Goal: Task Accomplishment & Management: Manage account settings

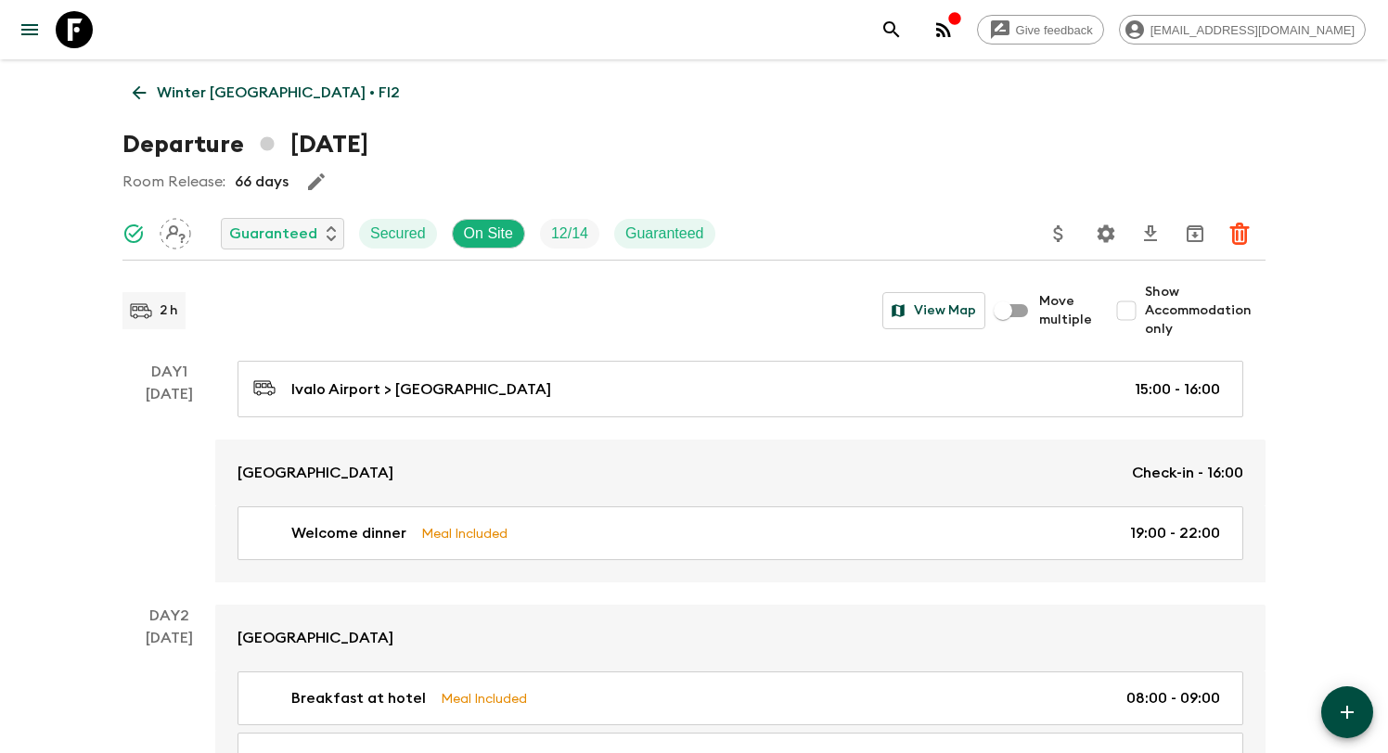
click at [154, 103] on link "Winter Finland • FI2" at bounding box center [266, 92] width 288 height 37
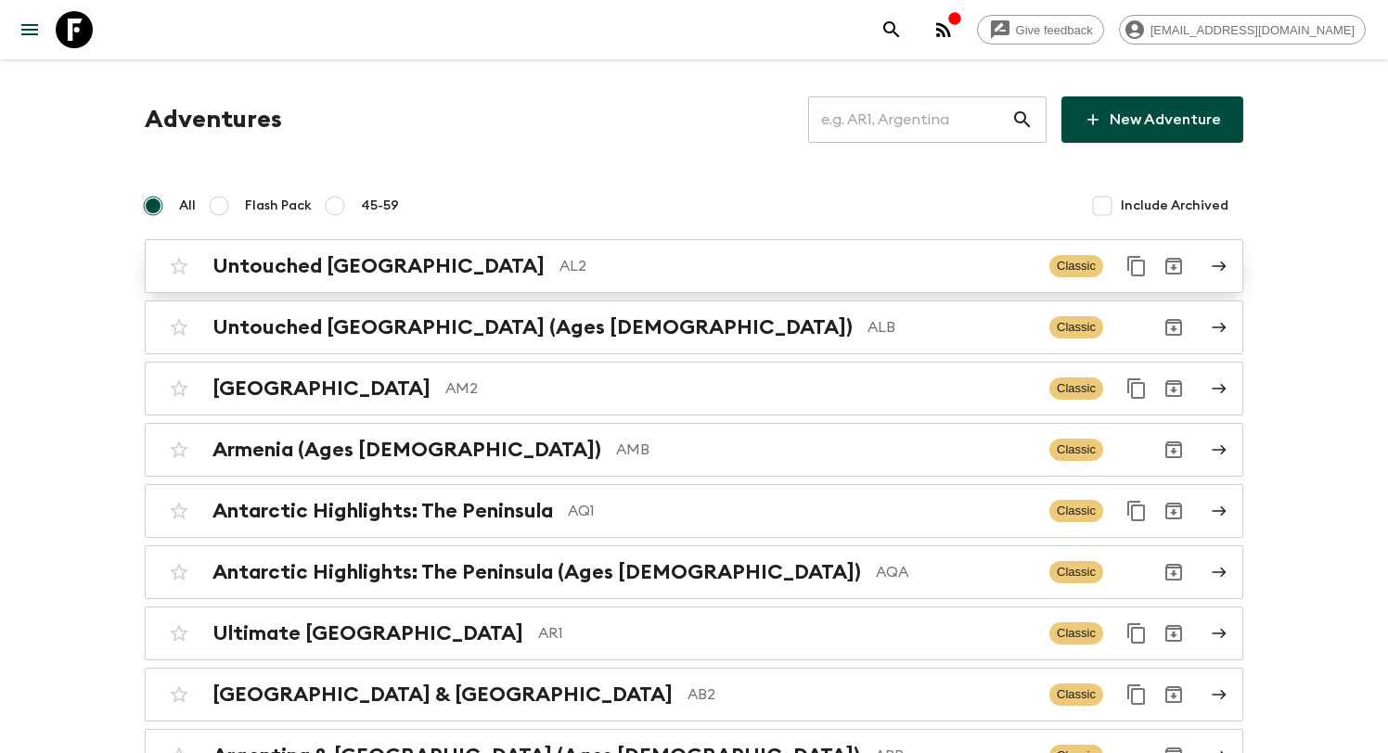
click at [417, 248] on div "Untouched Albania AL2 Classic" at bounding box center [658, 266] width 995 height 37
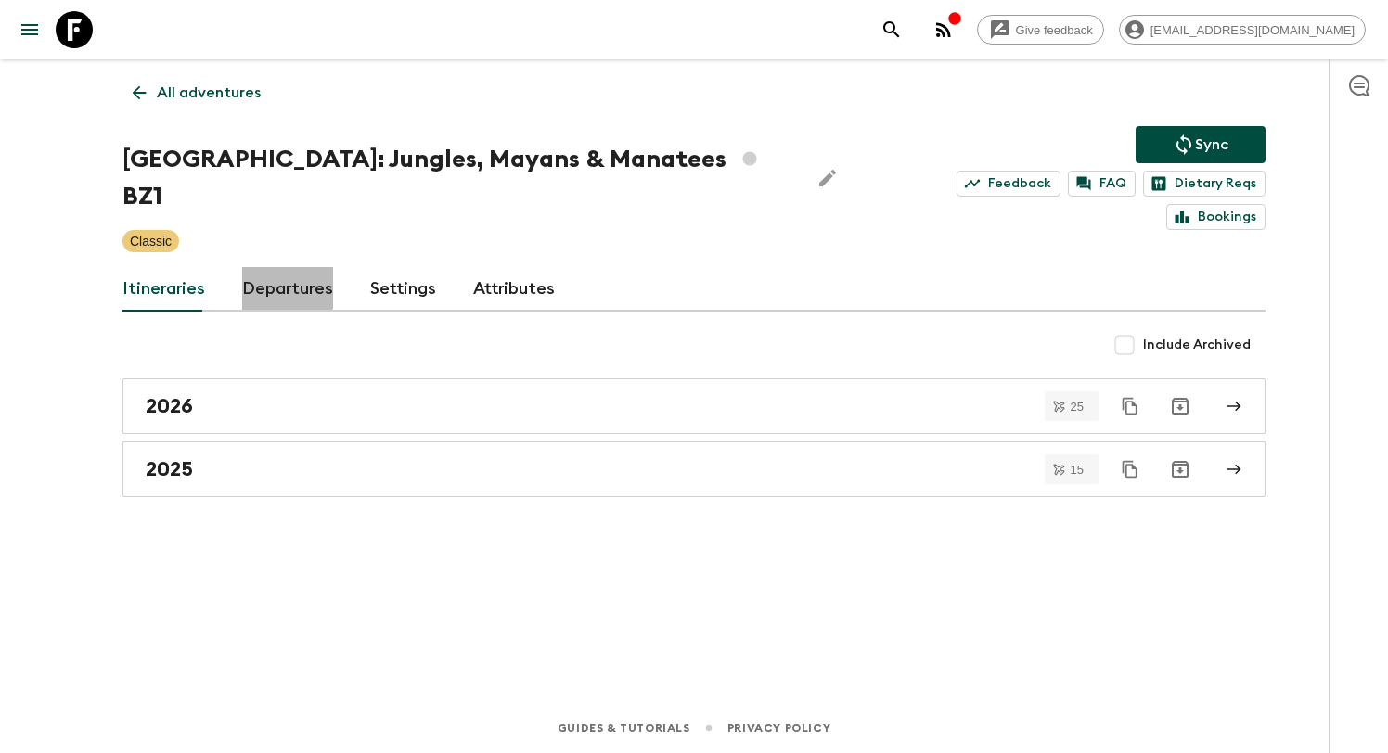
click at [279, 267] on link "Departures" at bounding box center [287, 289] width 91 height 45
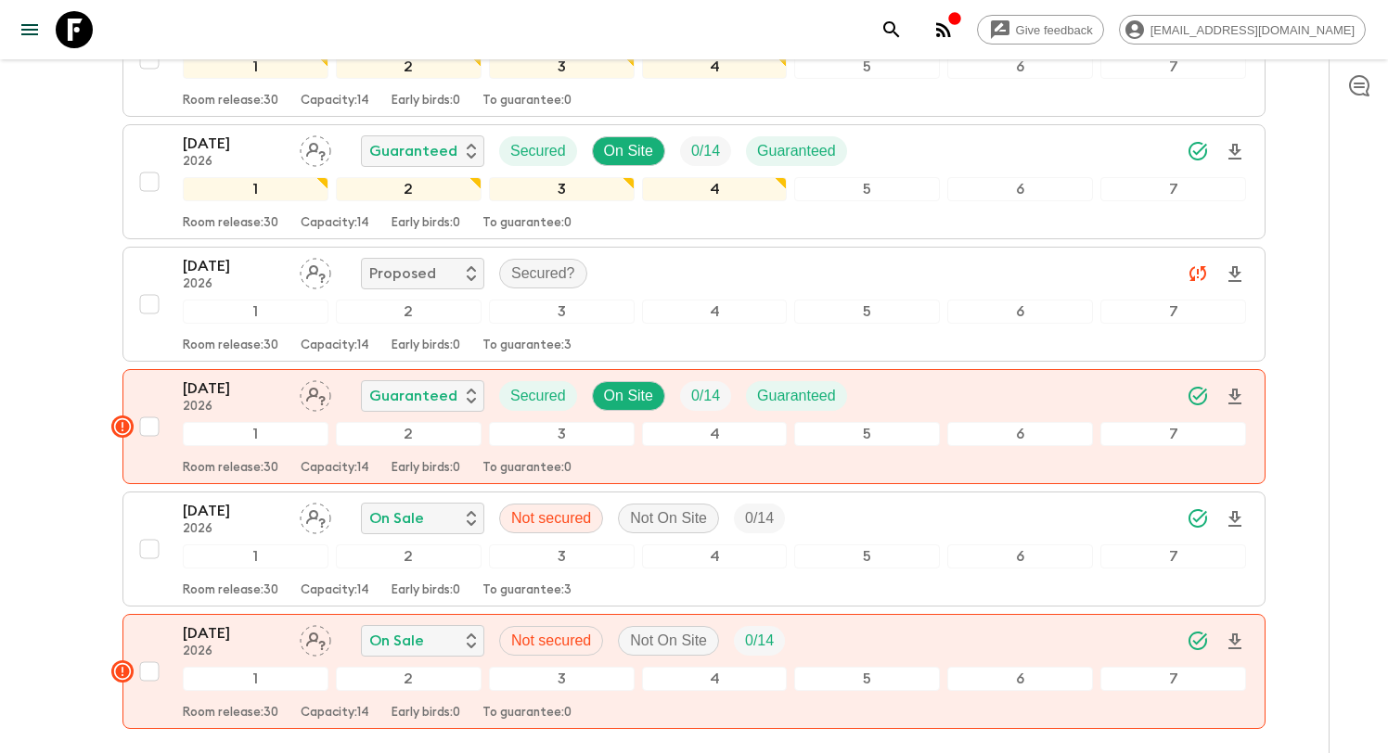
scroll to position [5575, 0]
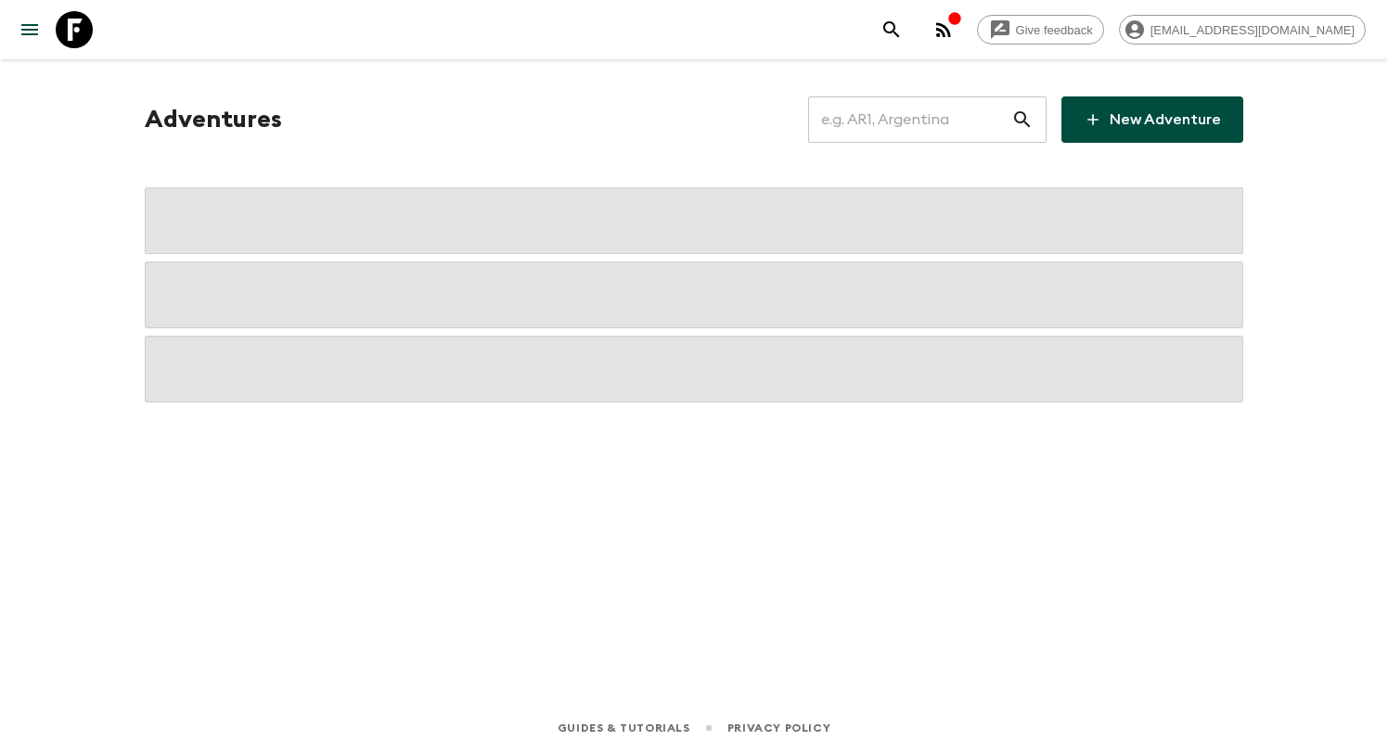
click at [895, 120] on input "text" at bounding box center [909, 120] width 203 height 52
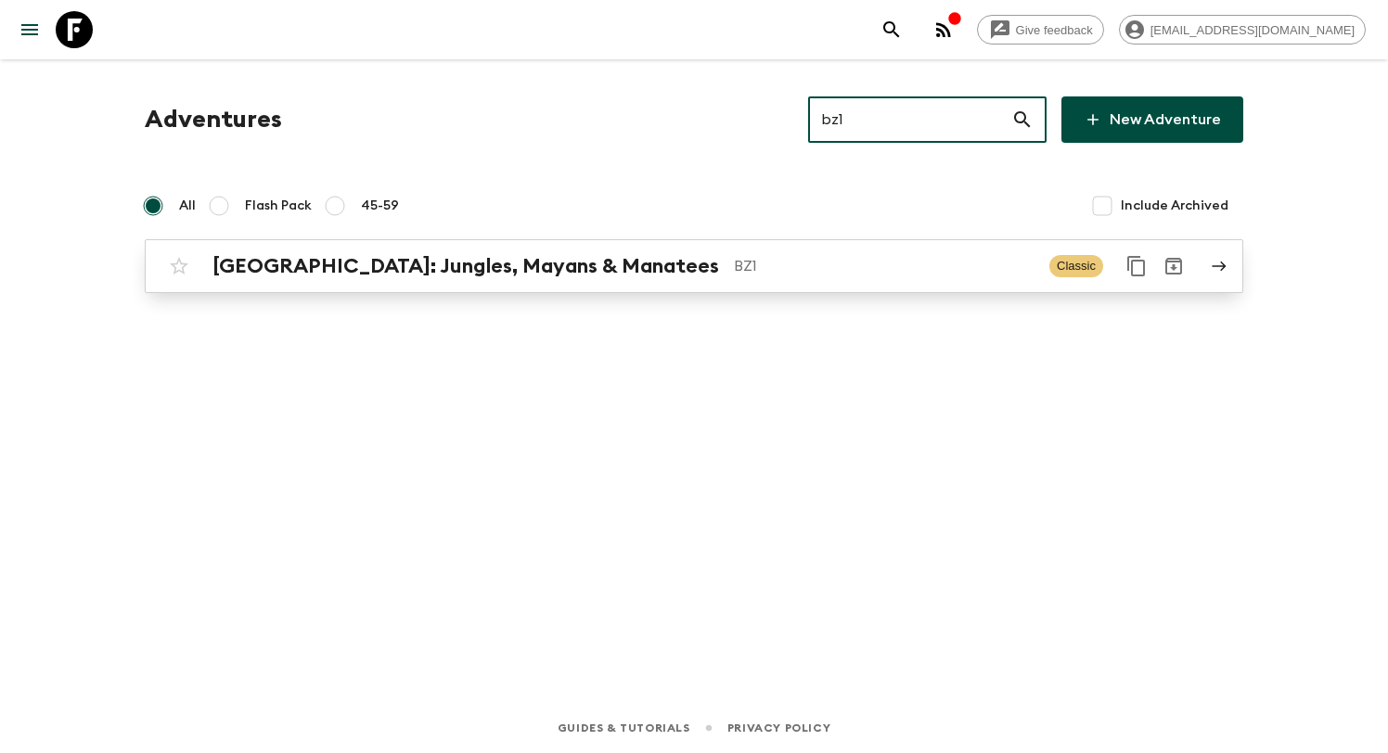
type input "bz1"
click at [770, 255] on p "BZ1" at bounding box center [884, 266] width 301 height 22
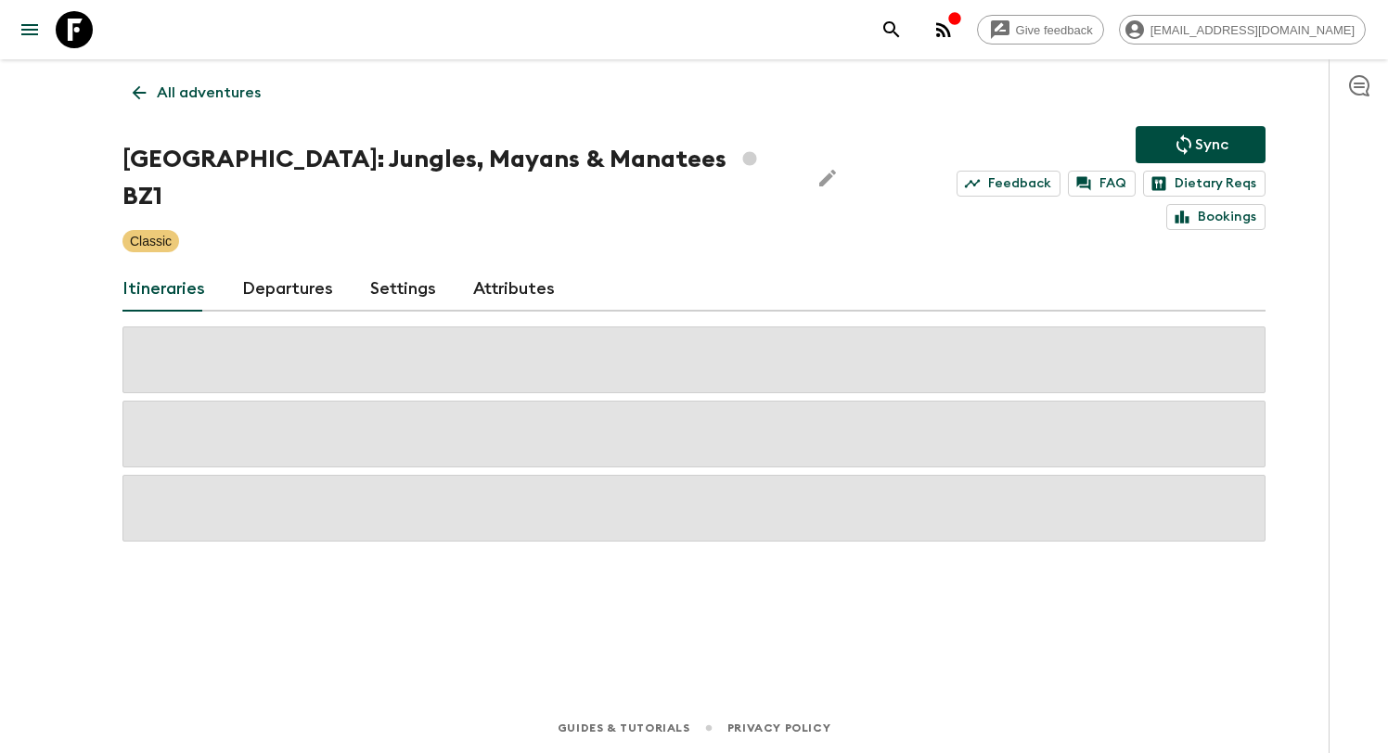
click at [303, 267] on link "Departures" at bounding box center [287, 289] width 91 height 45
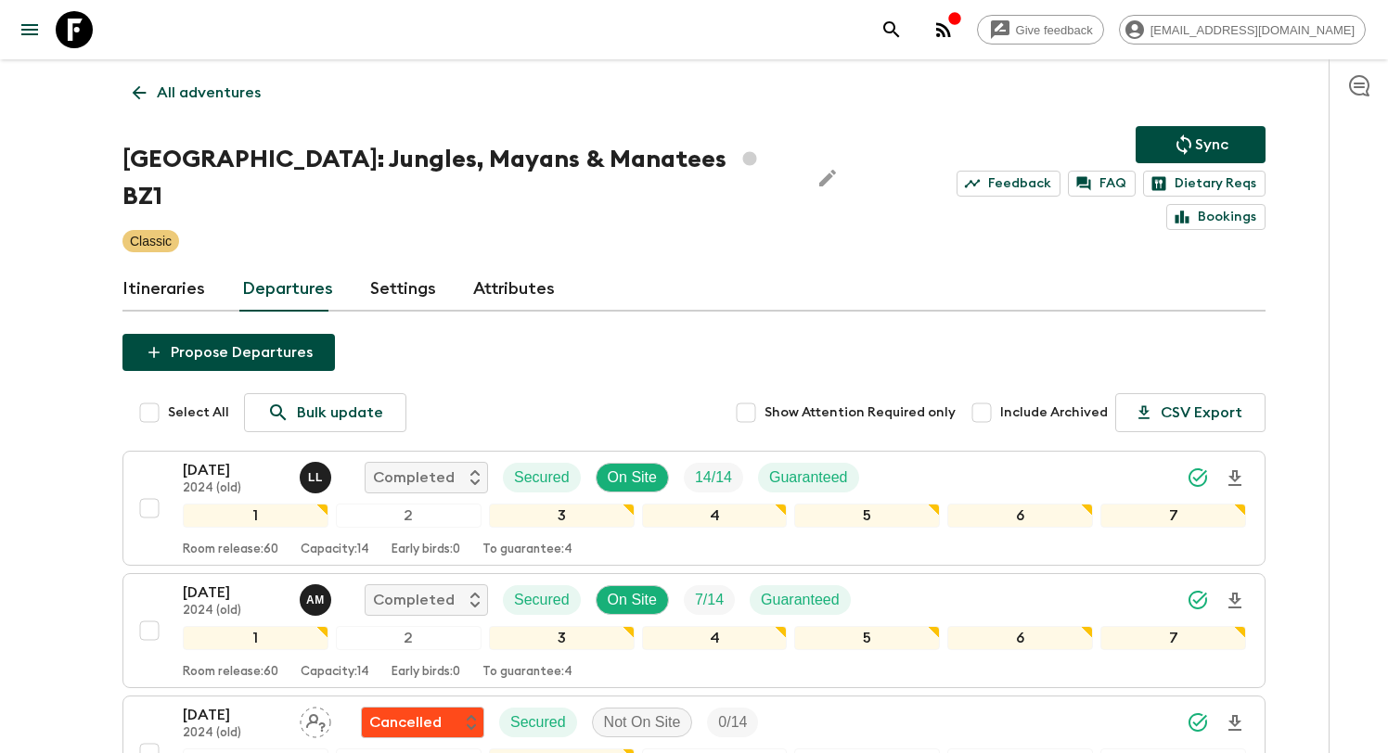
scroll to position [5449, 0]
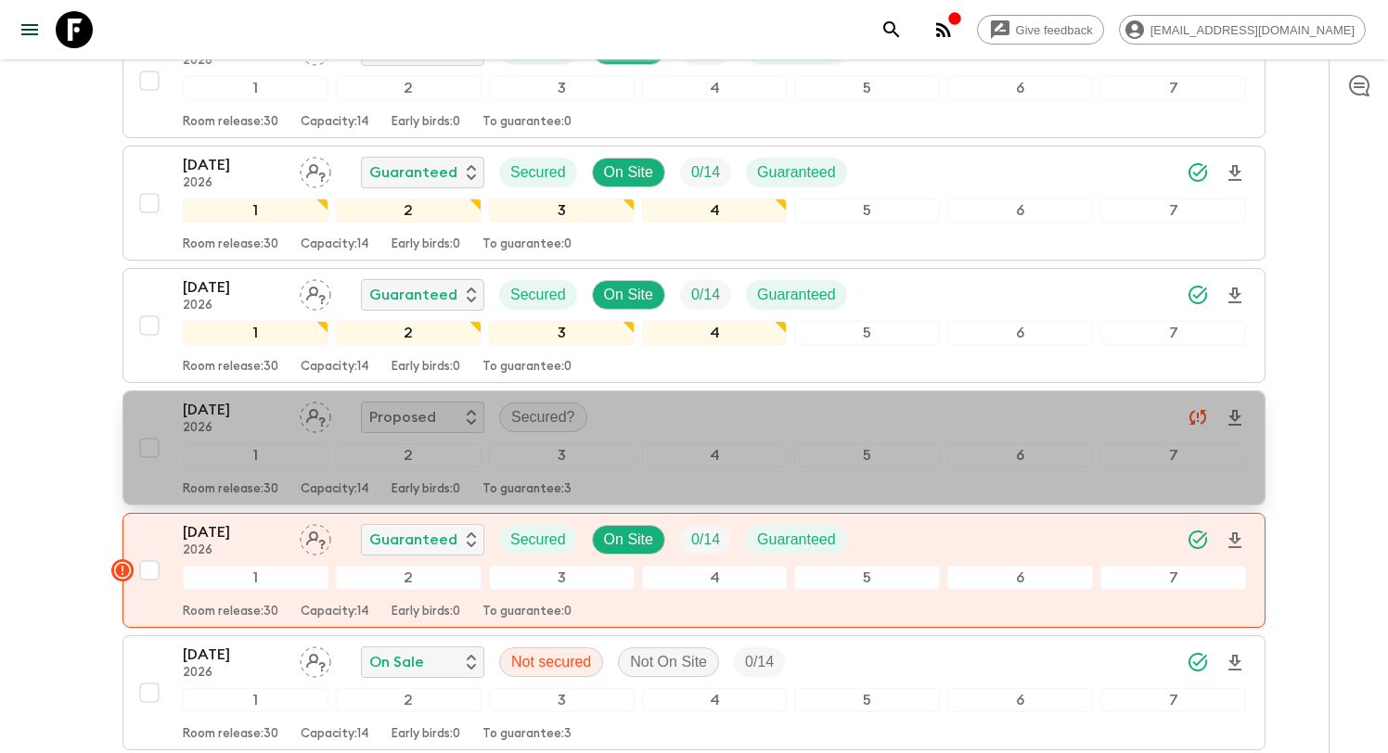
click at [763, 399] on div "[DATE] 2026 Proposed Secured?" at bounding box center [714, 417] width 1063 height 37
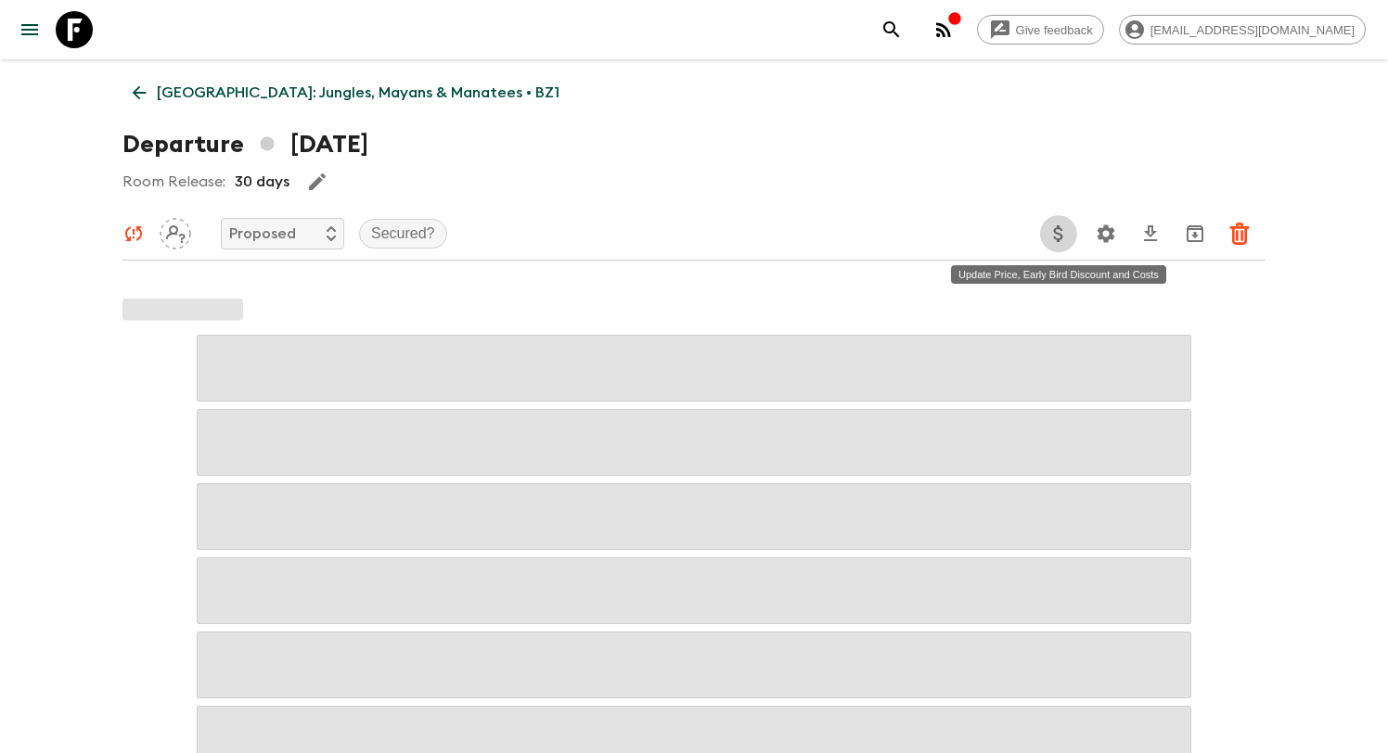
click at [1058, 230] on icon "Update Price, Early Bird Discount and Costs" at bounding box center [1058, 234] width 22 height 22
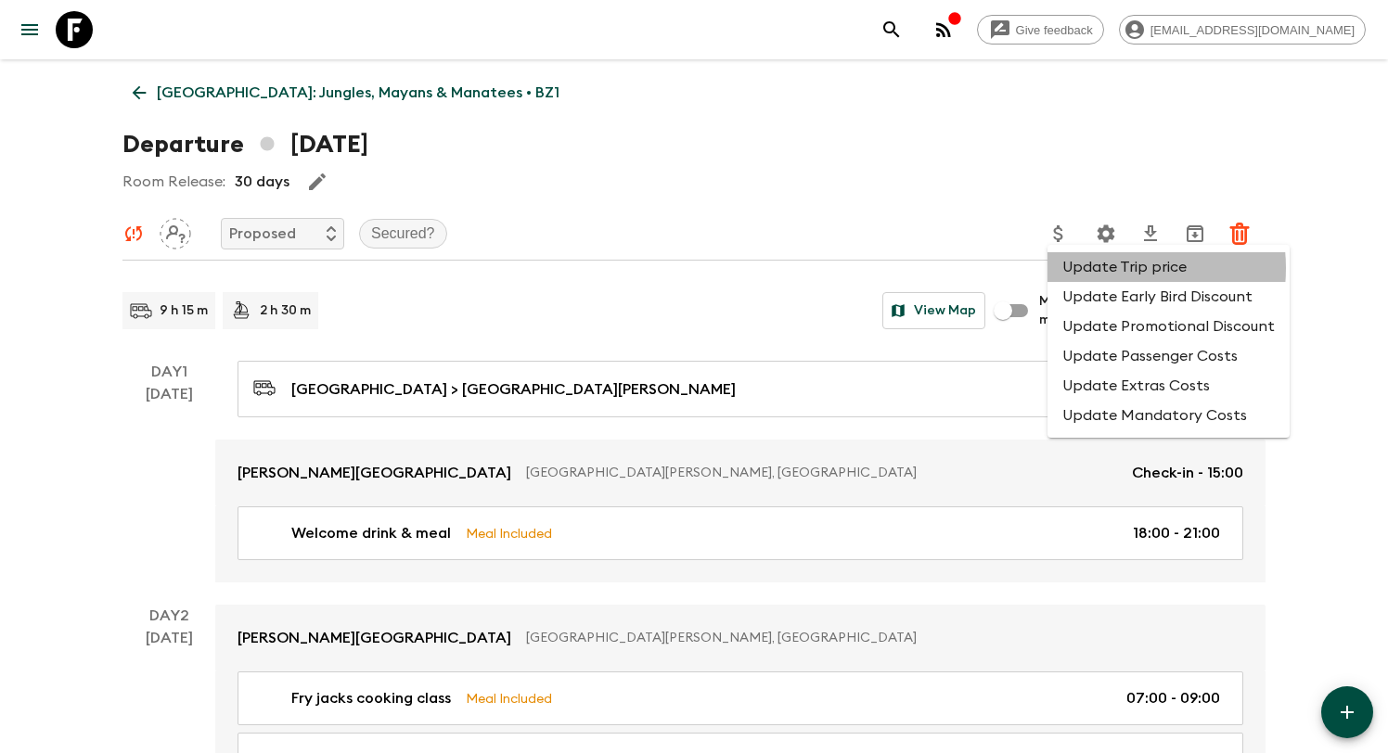
click at [1107, 268] on li "Update Trip price" at bounding box center [1168, 267] width 242 height 30
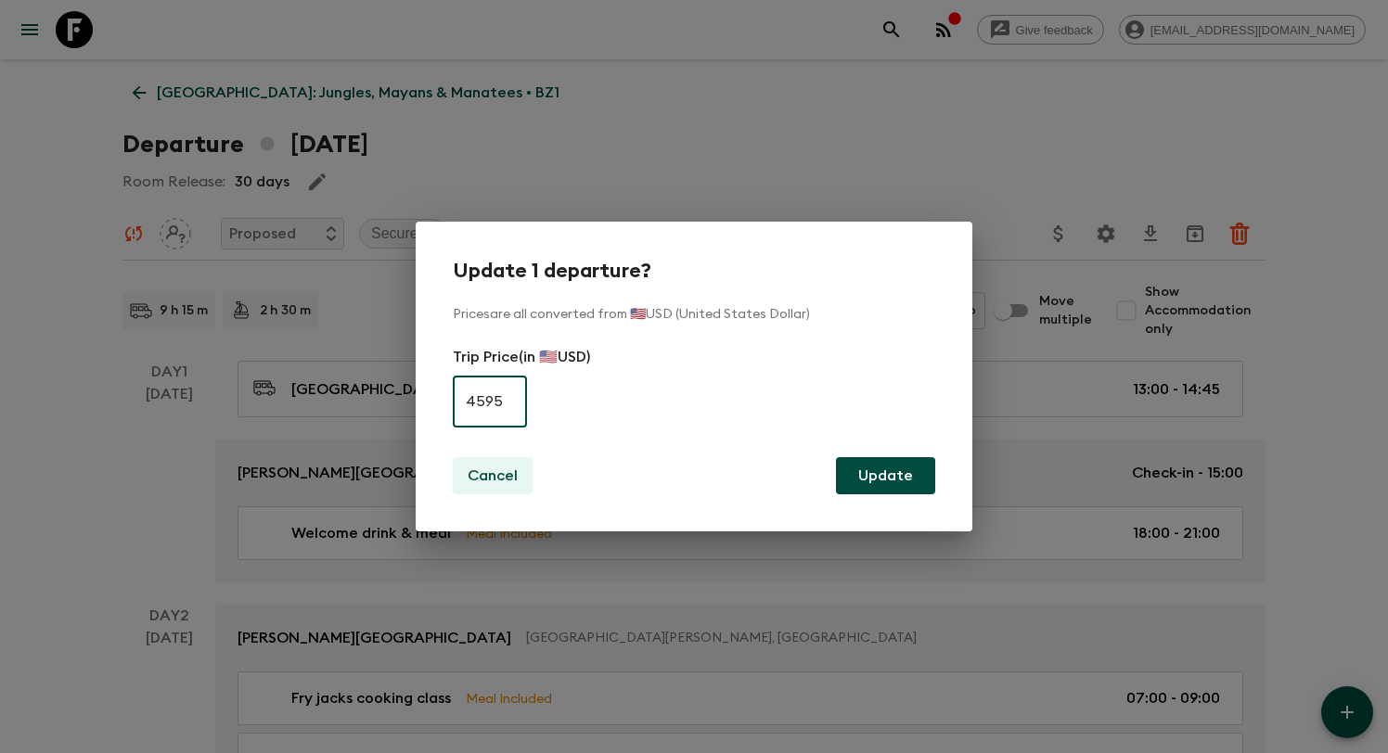
click at [509, 468] on p "Cancel" at bounding box center [493, 476] width 50 height 22
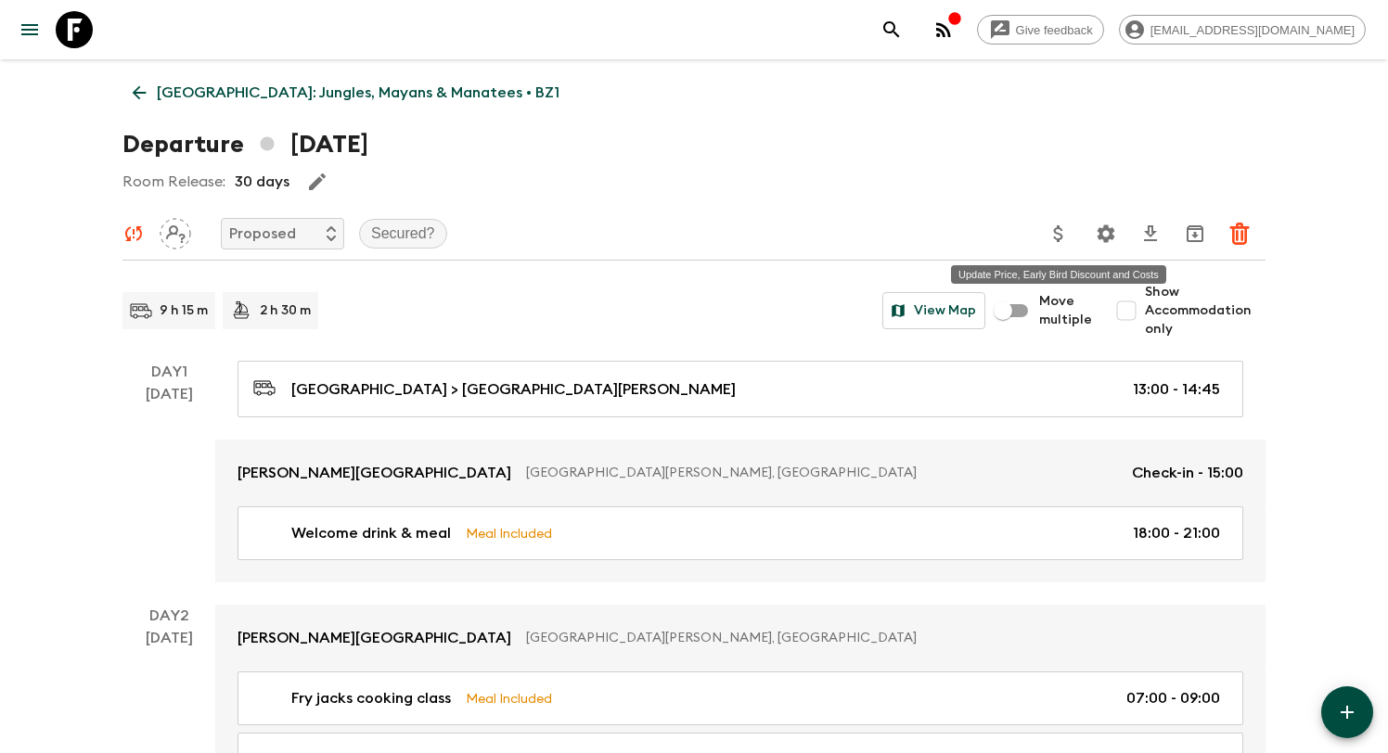
click at [1061, 226] on icon "Update Price, Early Bird Discount and Costs" at bounding box center [1058, 234] width 22 height 22
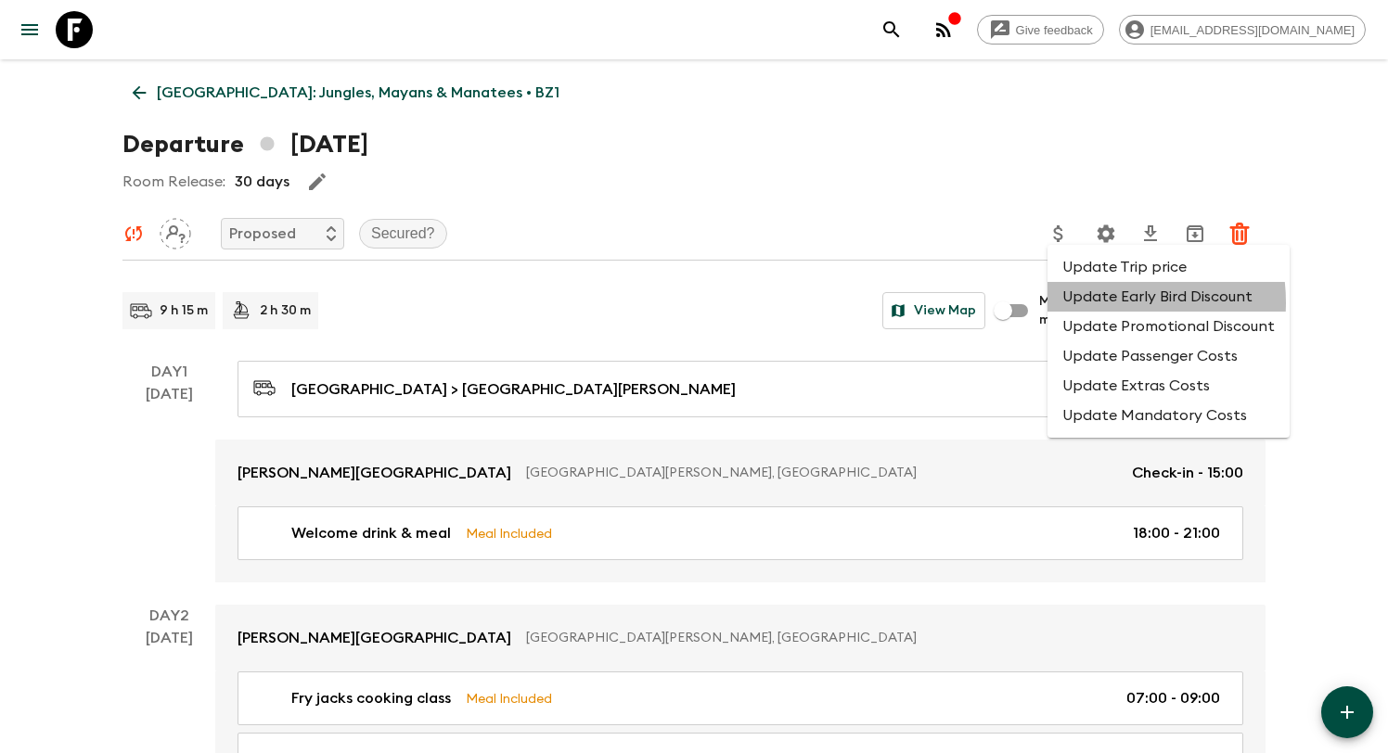
click at [1096, 302] on li "Update Early Bird Discount" at bounding box center [1168, 297] width 242 height 30
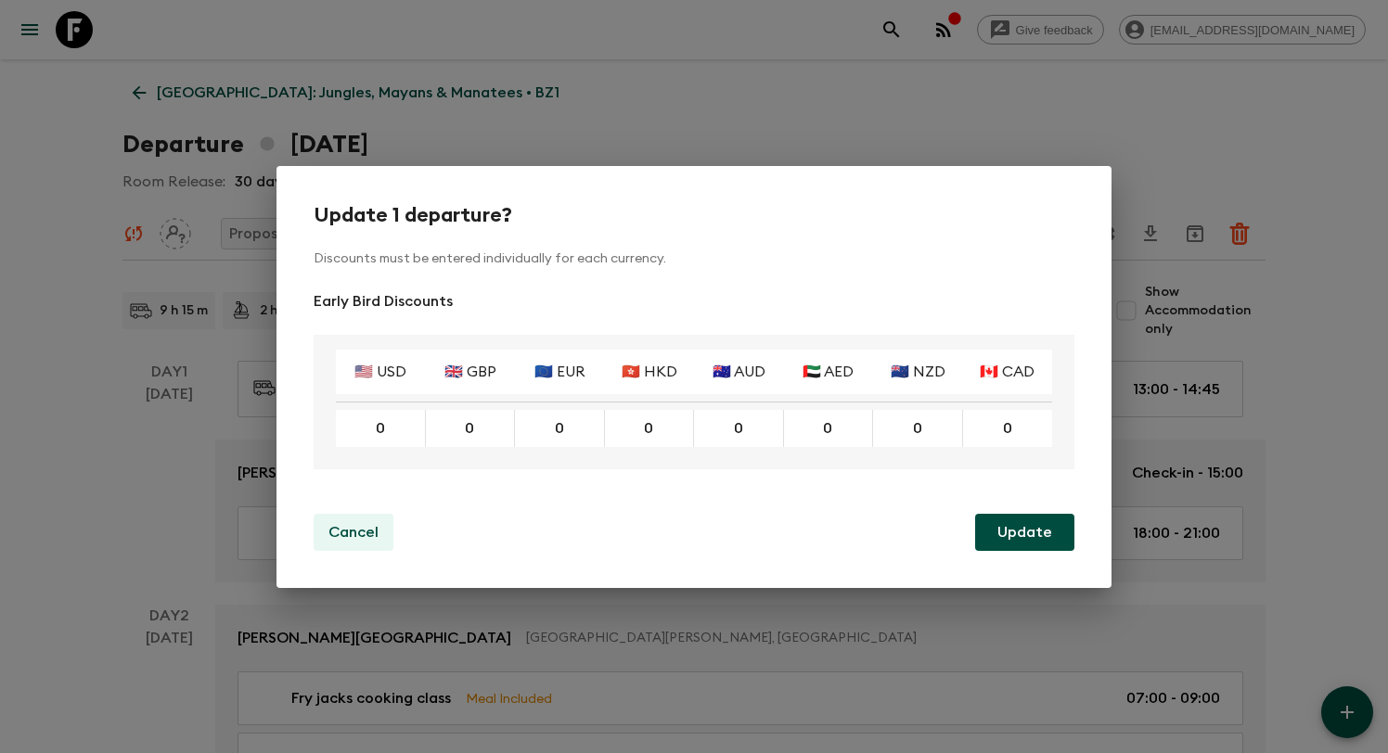
click at [376, 528] on p "Cancel" at bounding box center [353, 532] width 50 height 22
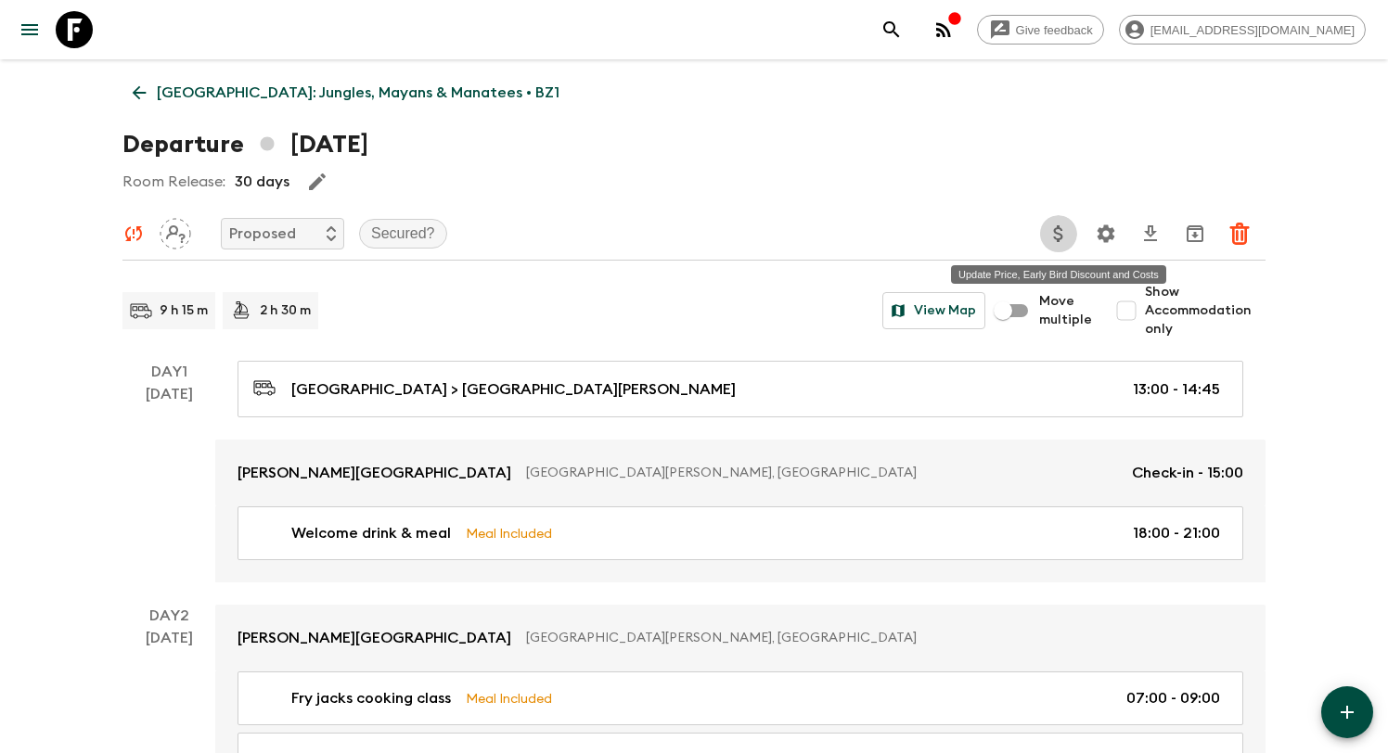
click at [1052, 229] on icon "Update Price, Early Bird Discount and Costs" at bounding box center [1058, 234] width 22 height 22
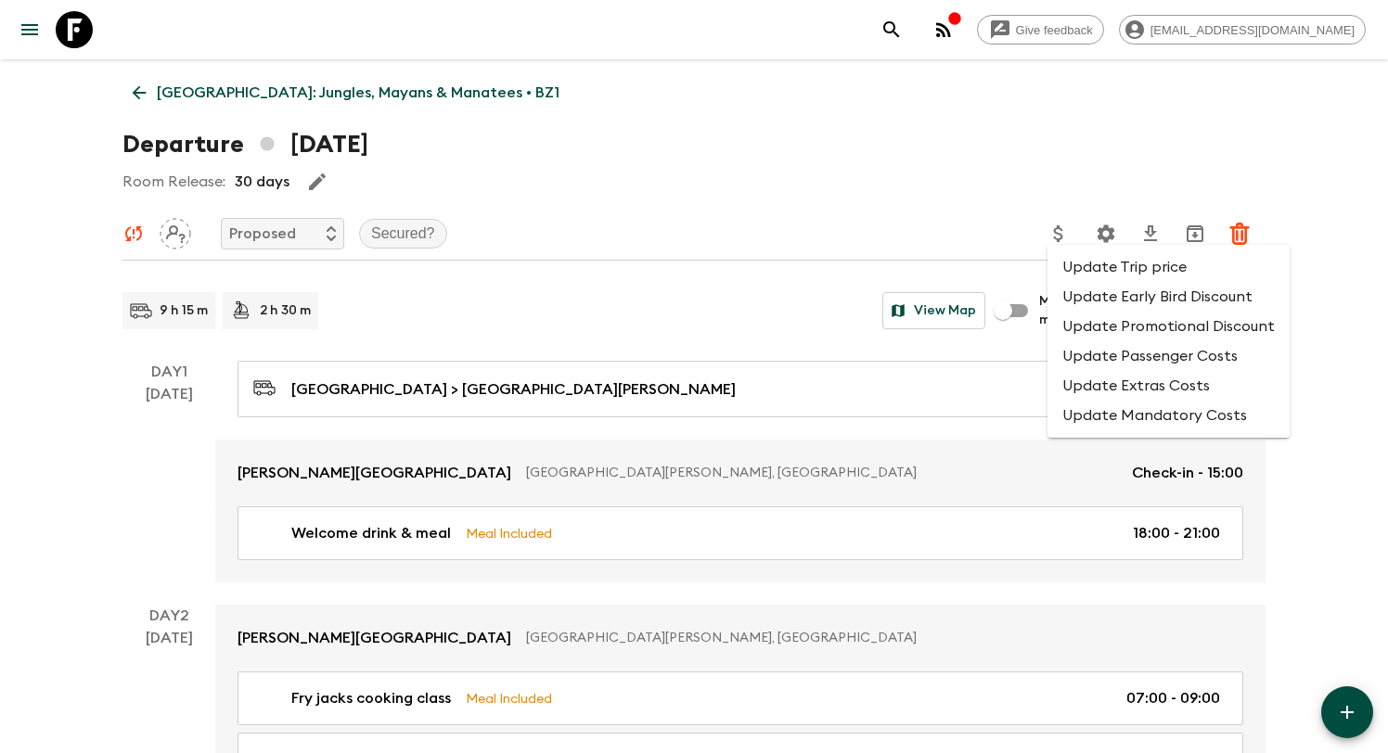
click at [1103, 332] on li "Update Promotional Discount" at bounding box center [1168, 327] width 242 height 30
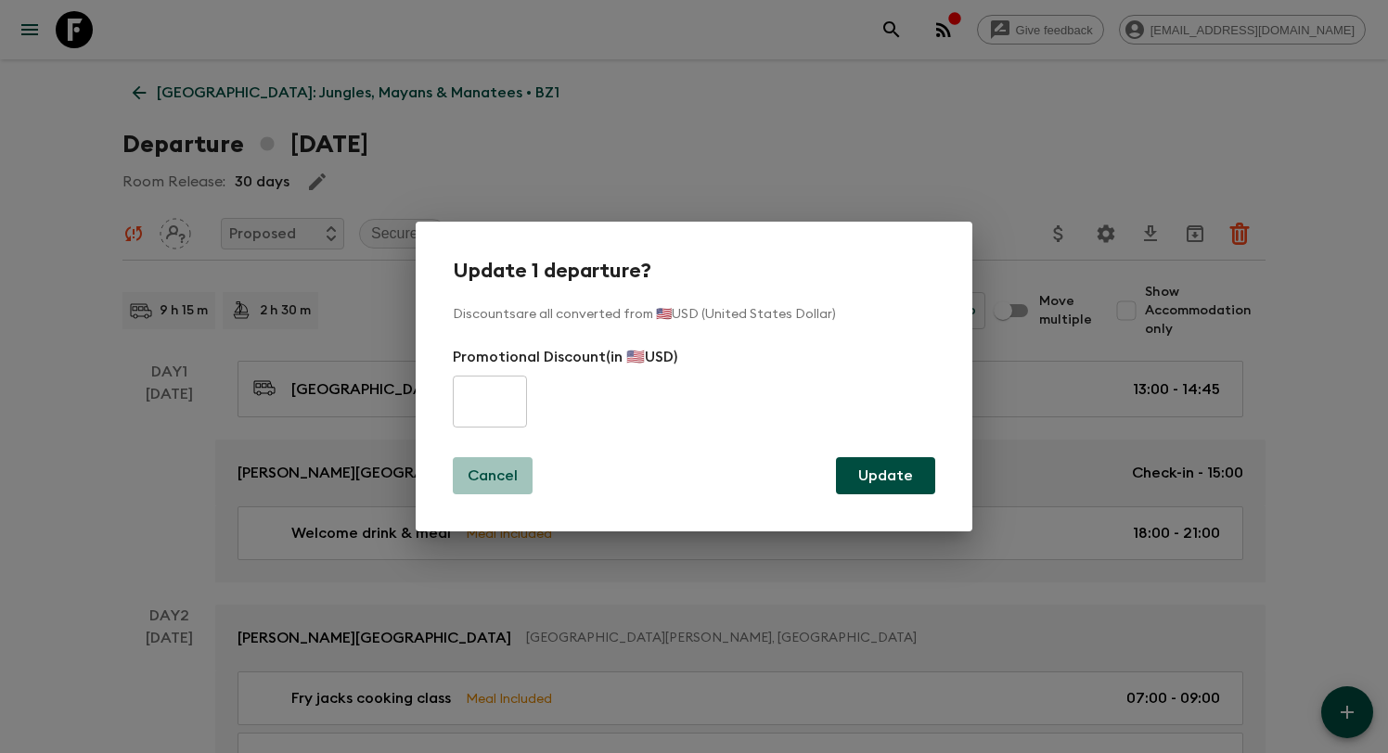
click at [495, 473] on p "Cancel" at bounding box center [493, 476] width 50 height 22
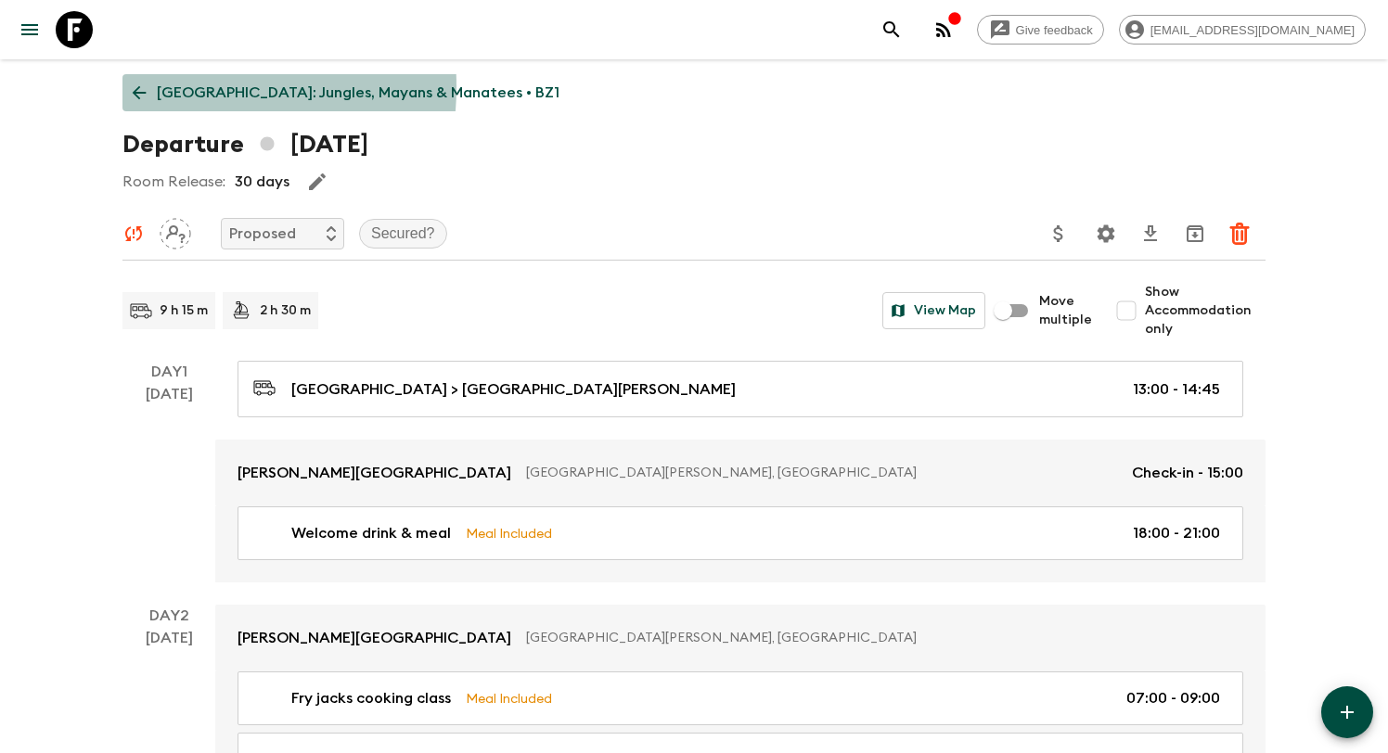
click at [135, 86] on icon at bounding box center [139, 93] width 20 height 20
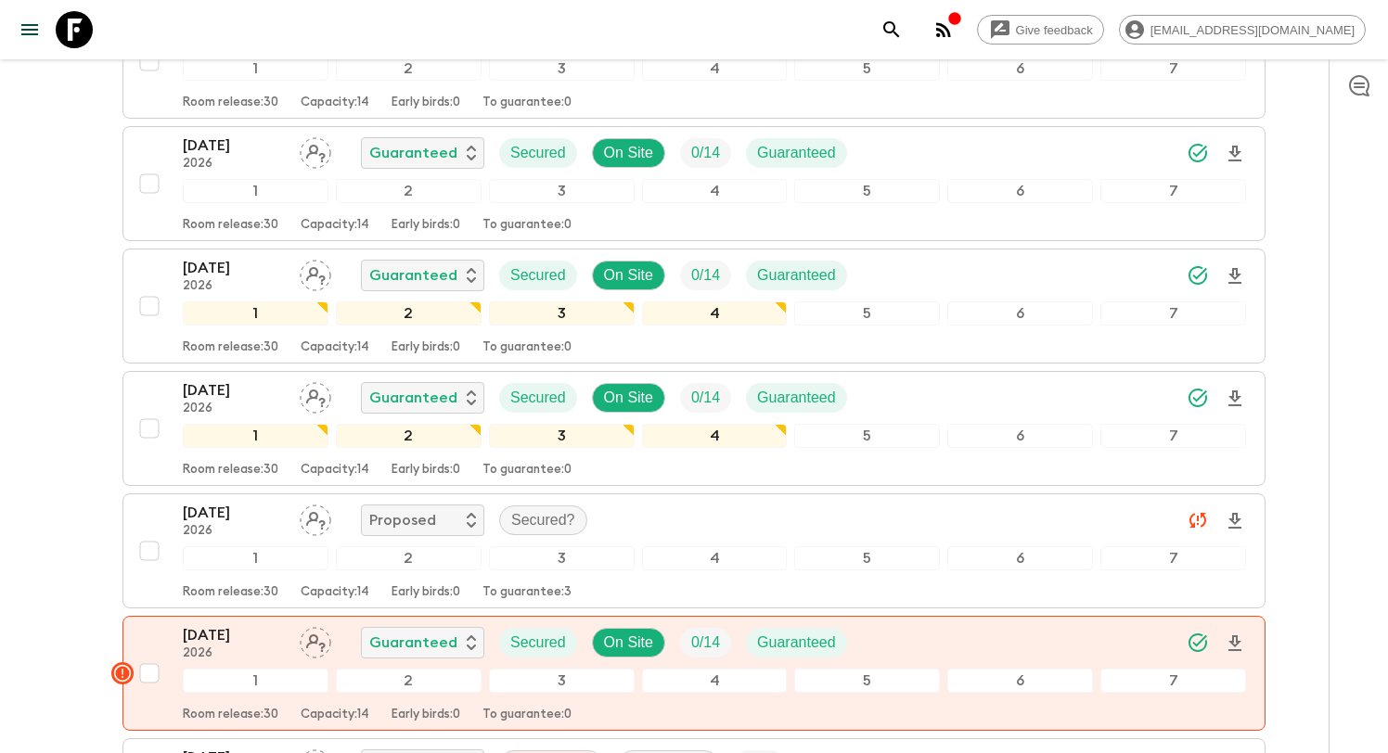
scroll to position [5345, 0]
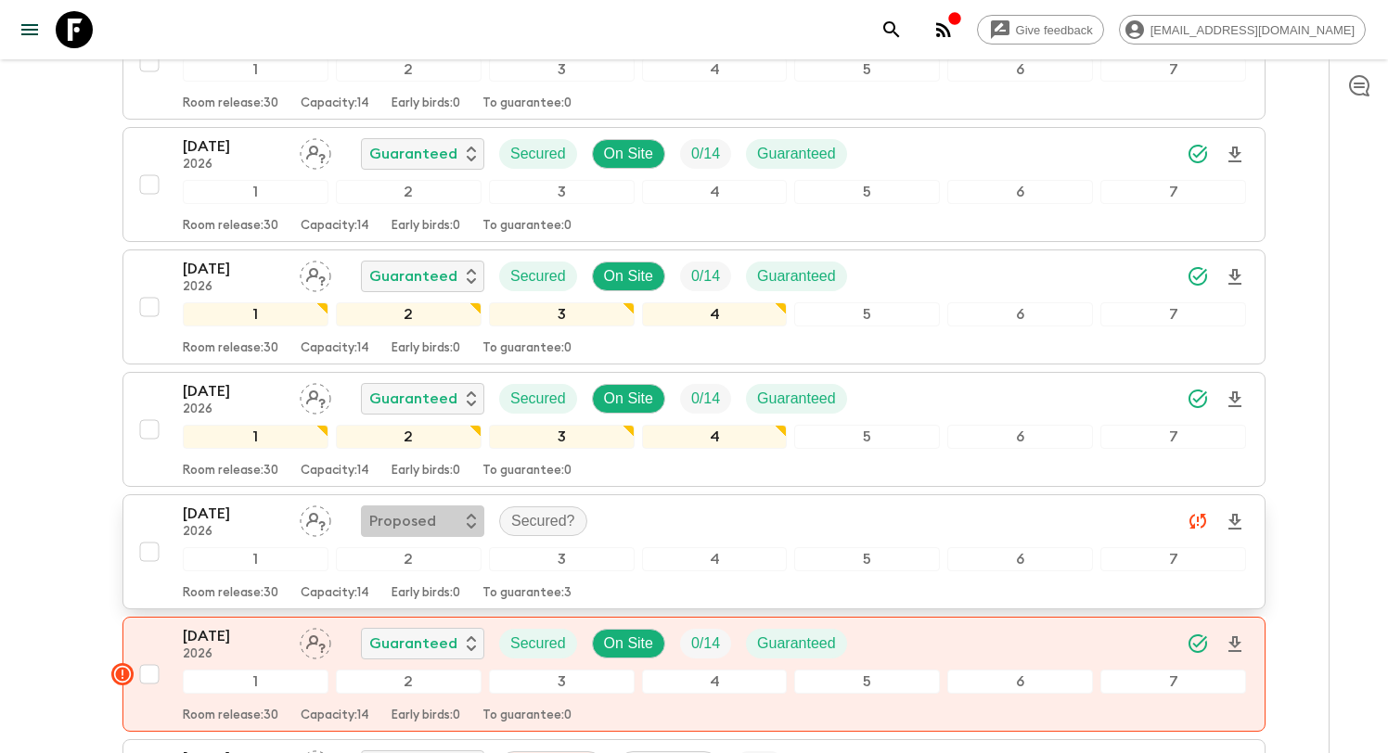
click at [444, 510] on div "Proposed" at bounding box center [422, 521] width 107 height 22
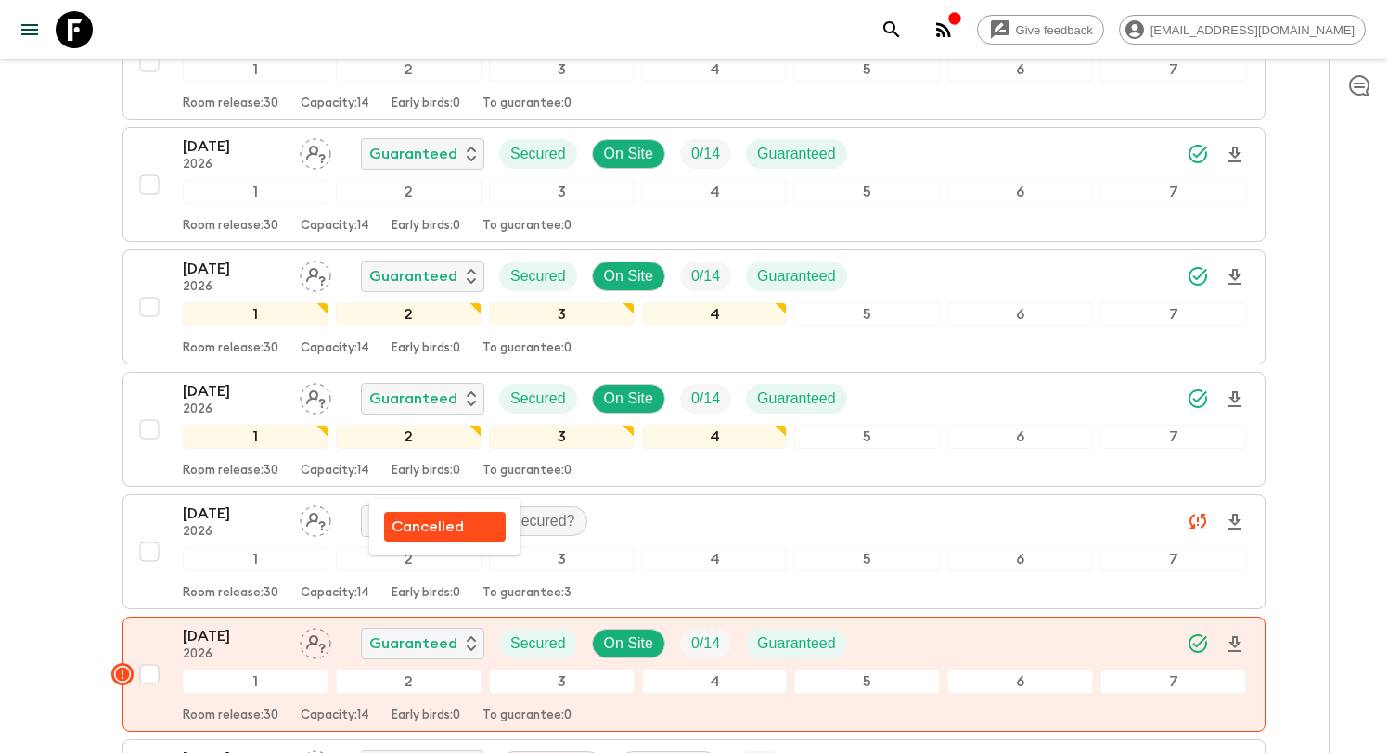
click at [730, 482] on div at bounding box center [694, 376] width 1388 height 753
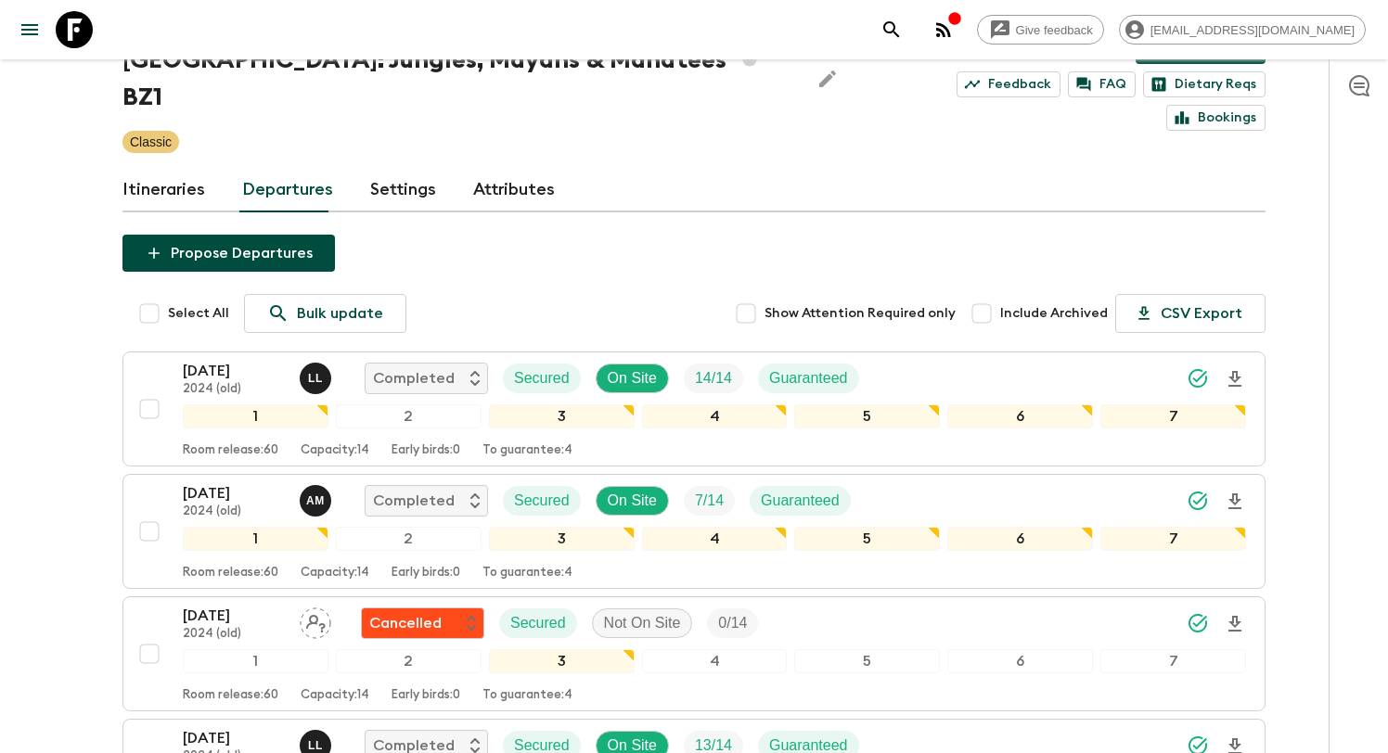
scroll to position [0, 0]
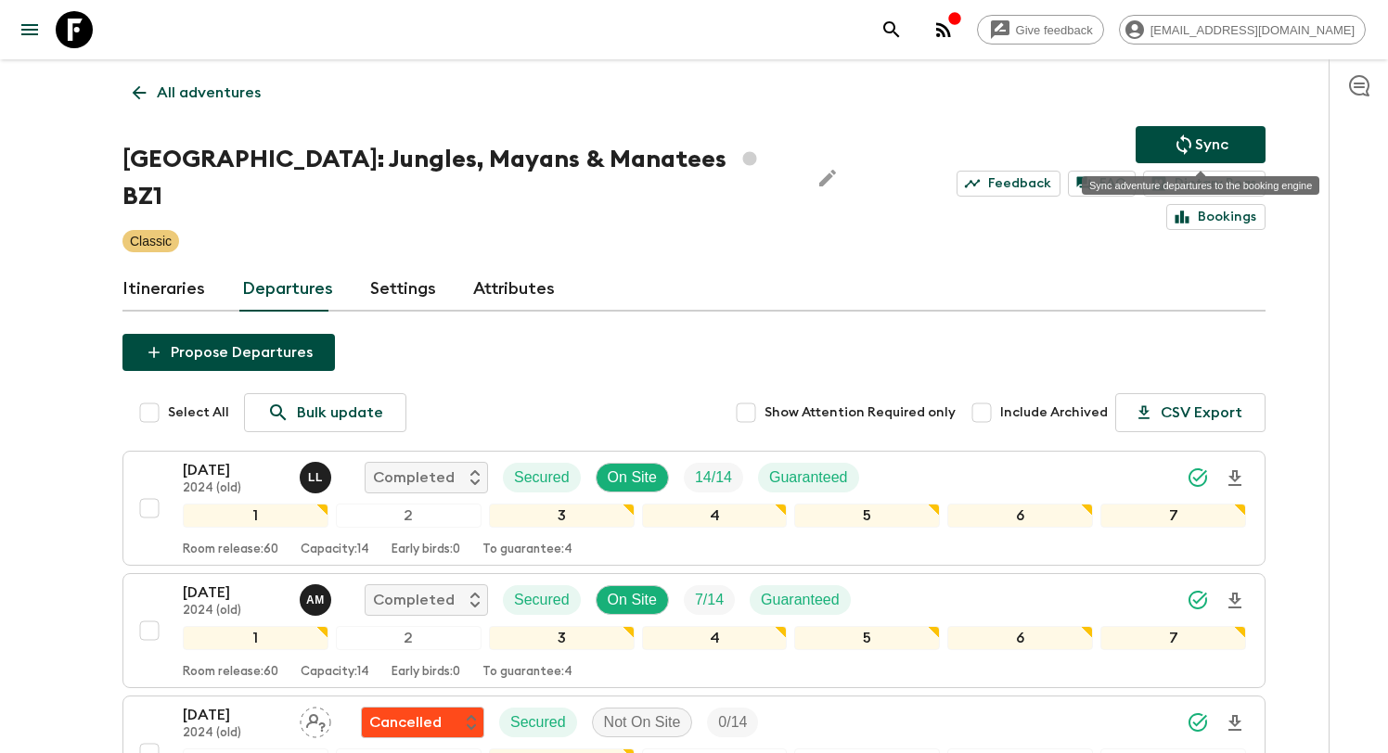
click at [1226, 138] on p "Sync" at bounding box center [1211, 145] width 33 height 22
click at [164, 97] on p "All adventures" at bounding box center [209, 93] width 104 height 22
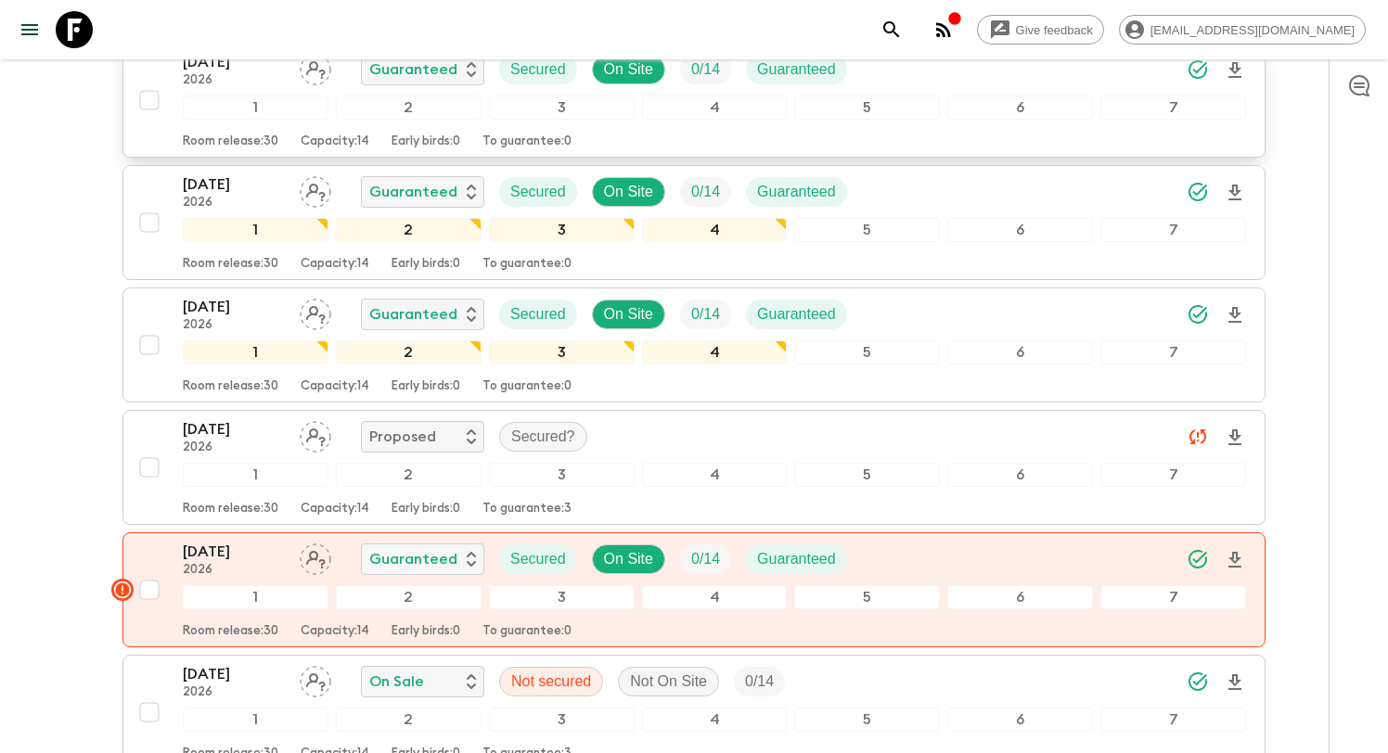
scroll to position [5430, 0]
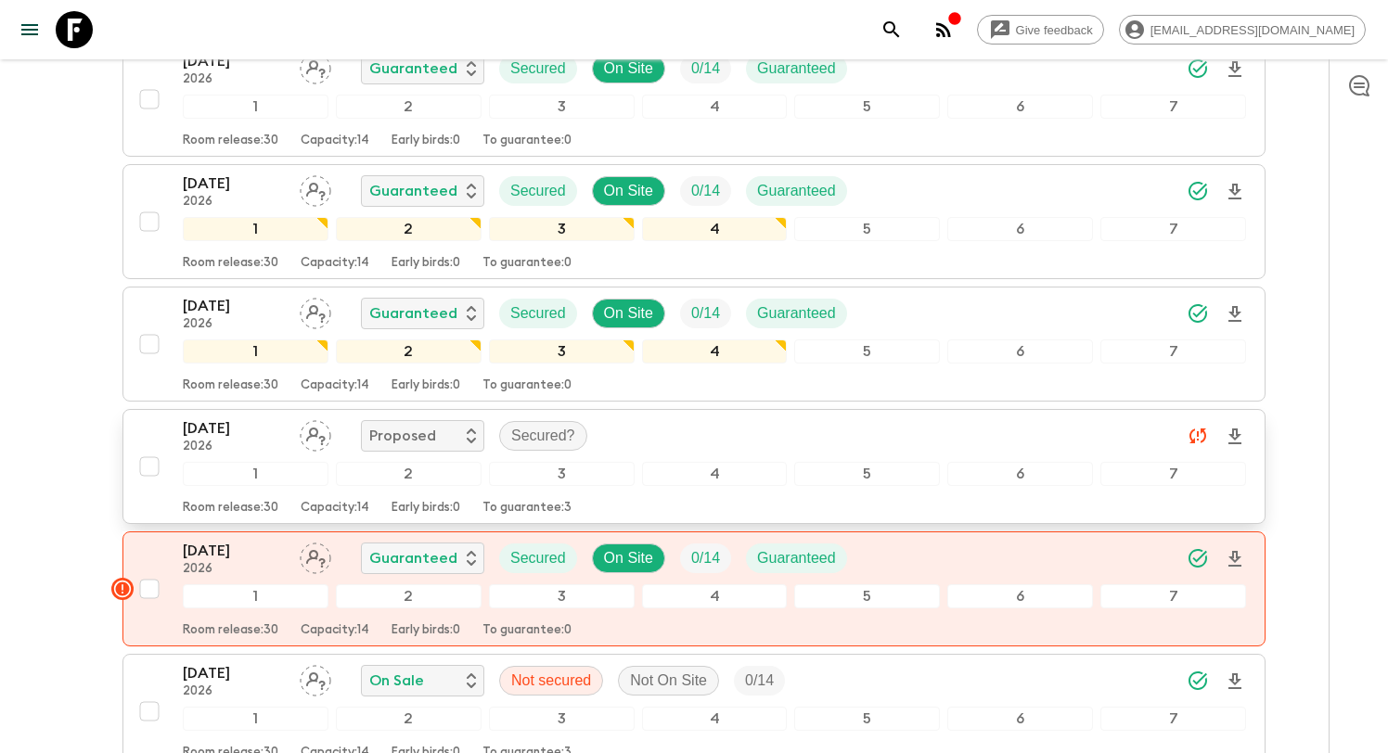
click at [754, 417] on div "[DATE] 2026 Proposed Secured?" at bounding box center [714, 435] width 1063 height 37
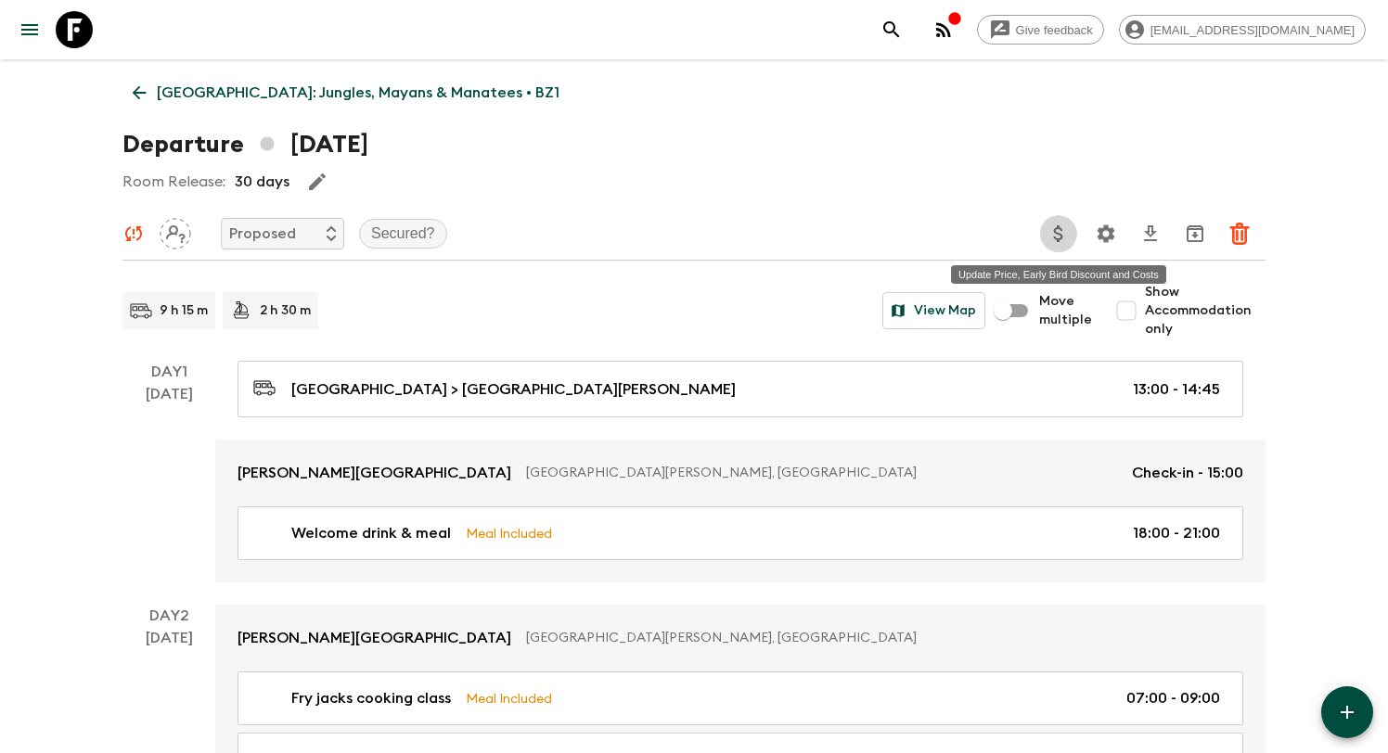
click at [1060, 239] on icon "Update Price, Early Bird Discount and Costs" at bounding box center [1057, 233] width 9 height 17
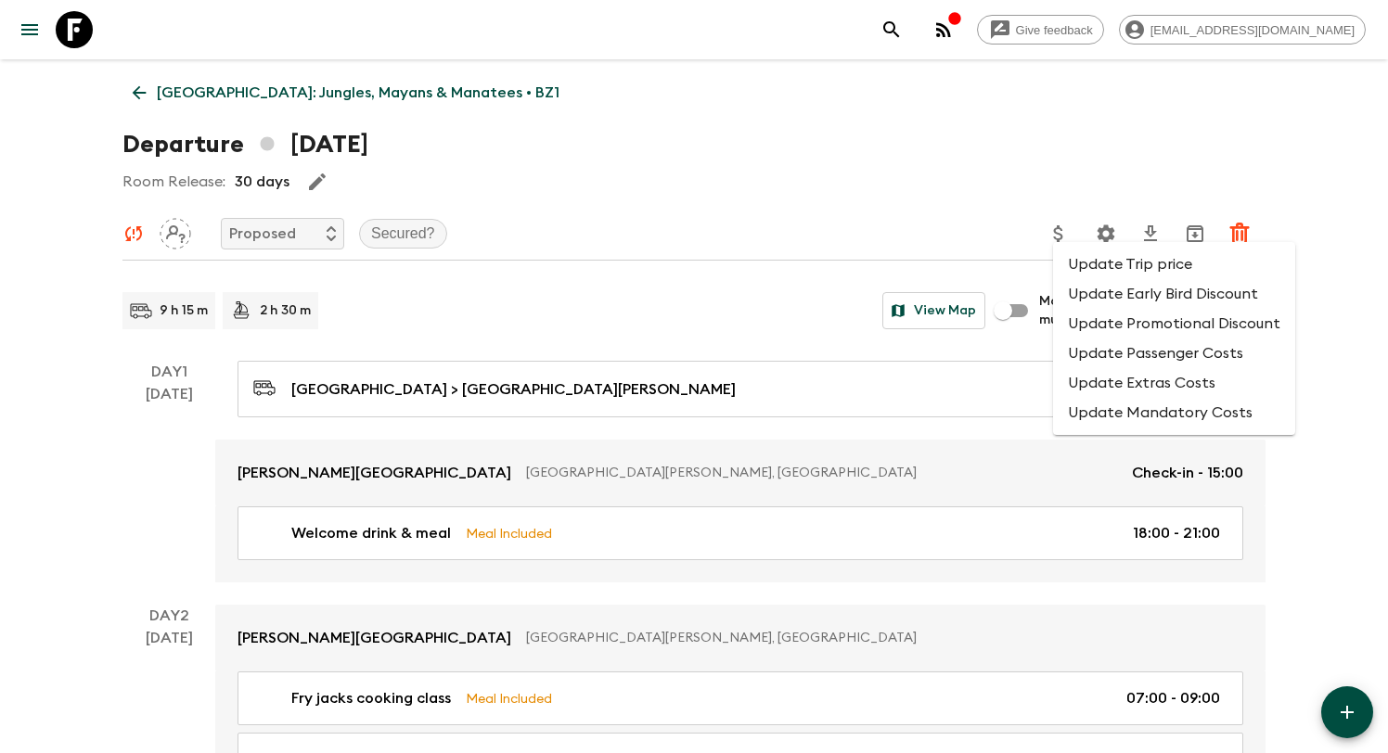
click at [1106, 366] on li "Update Passenger Costs" at bounding box center [1174, 354] width 242 height 30
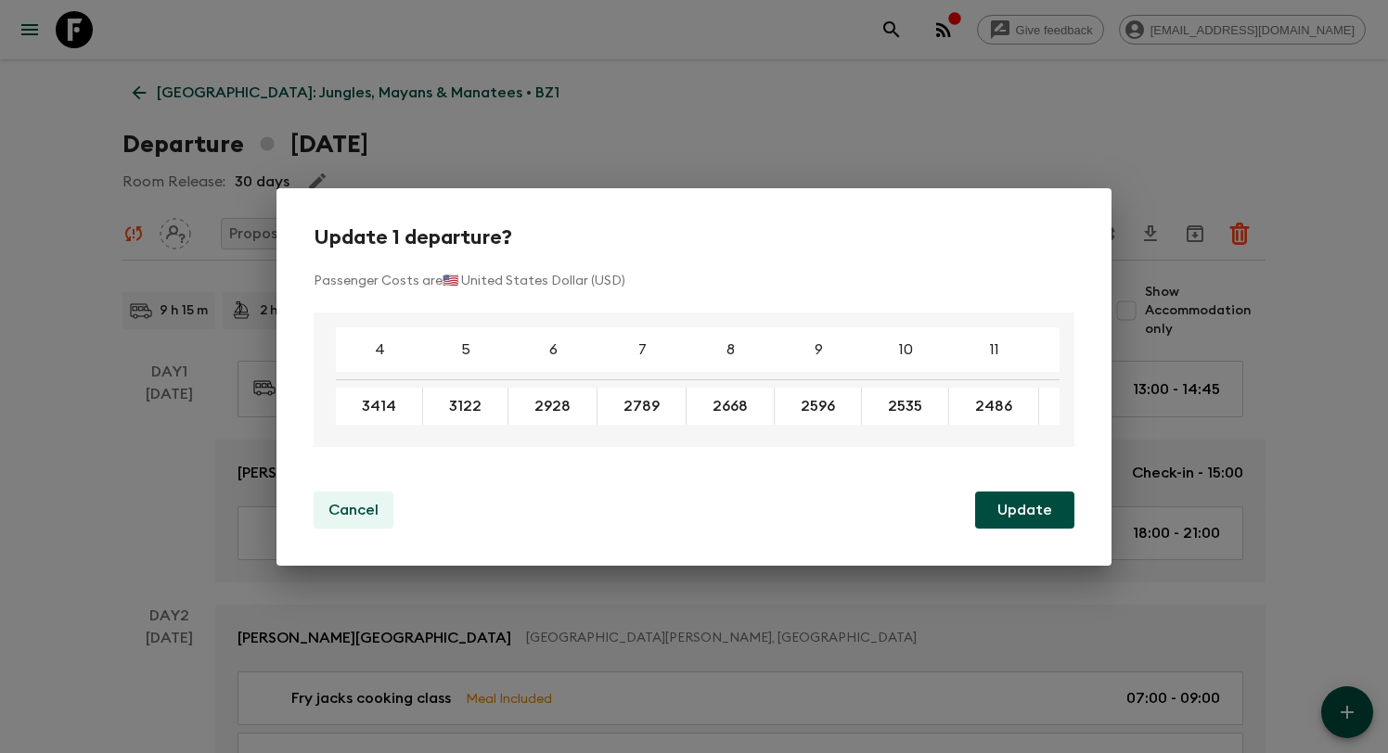
click at [359, 510] on p "Cancel" at bounding box center [353, 510] width 50 height 22
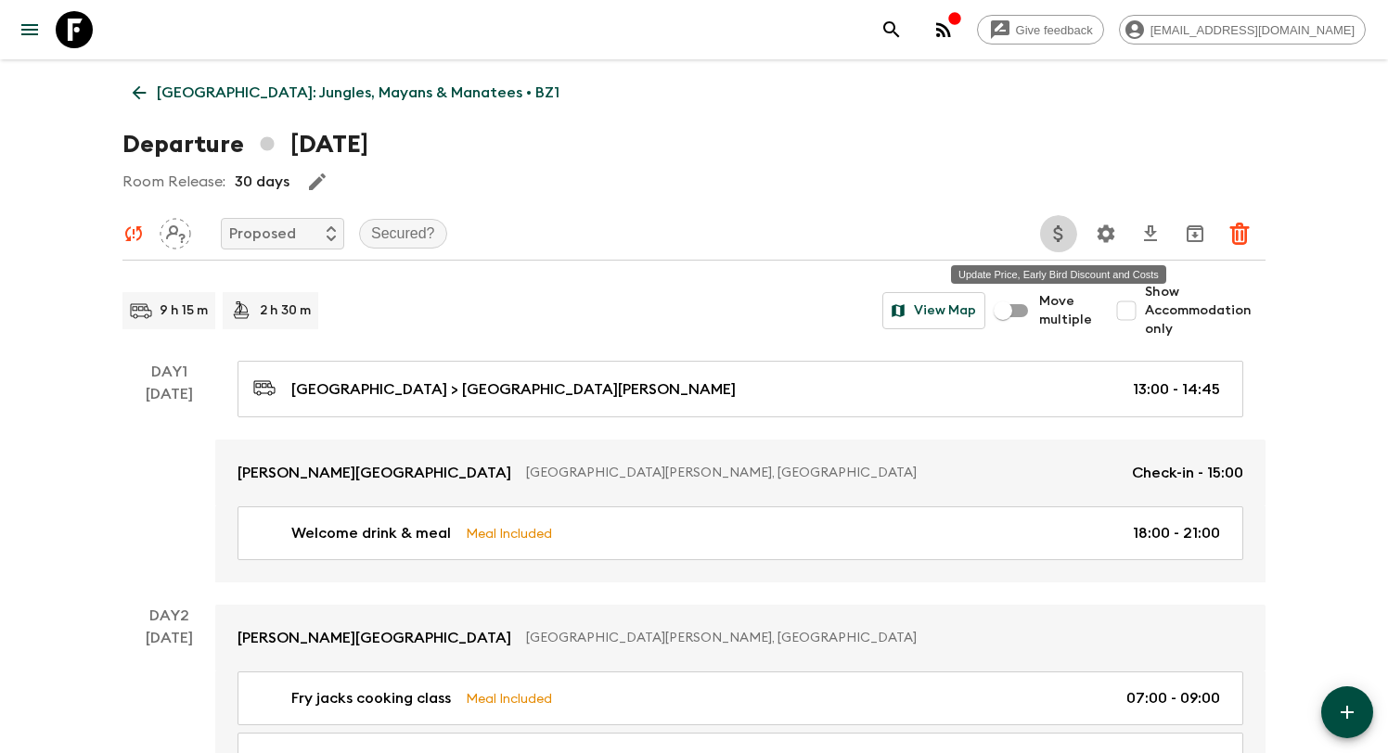
click at [1056, 235] on icon "Update Price, Early Bird Discount and Costs" at bounding box center [1058, 234] width 22 height 22
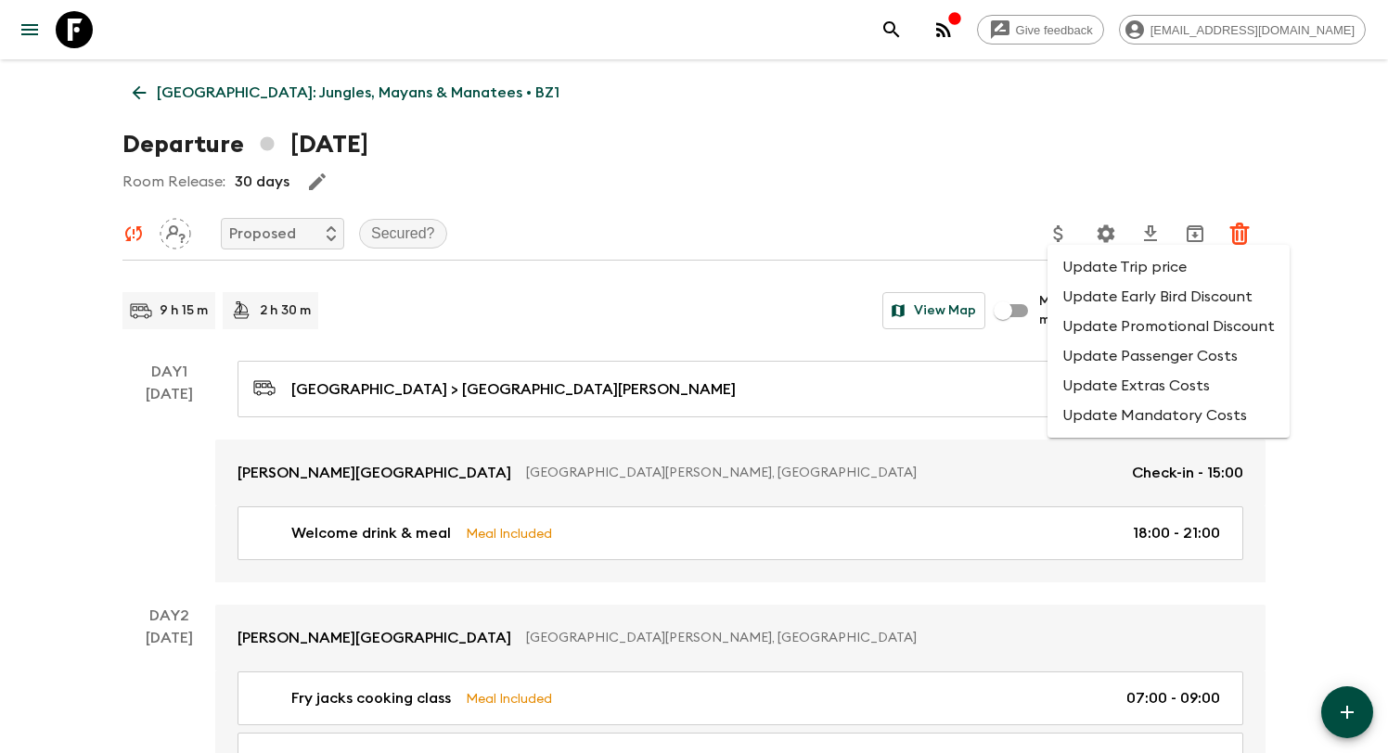
click at [1100, 269] on li "Update Trip price" at bounding box center [1168, 267] width 242 height 30
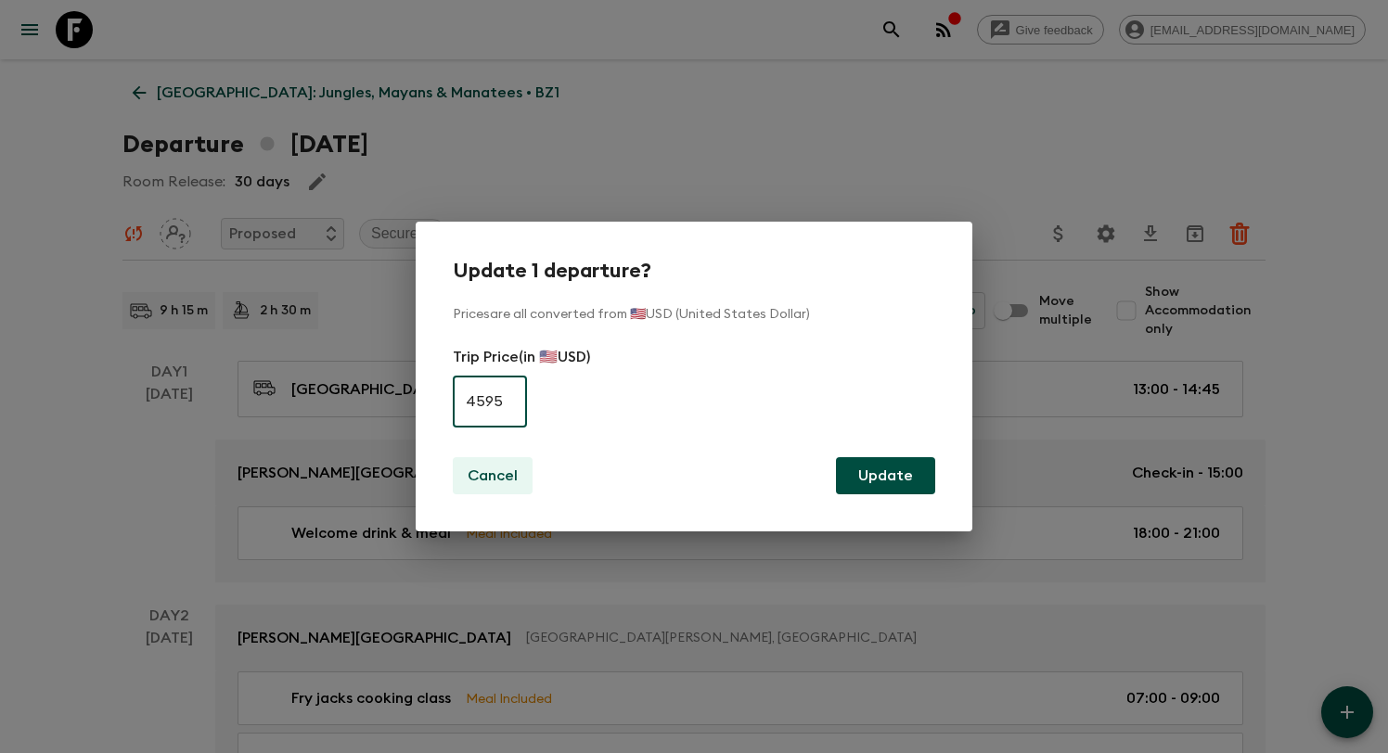
click at [474, 479] on p "Cancel" at bounding box center [493, 476] width 50 height 22
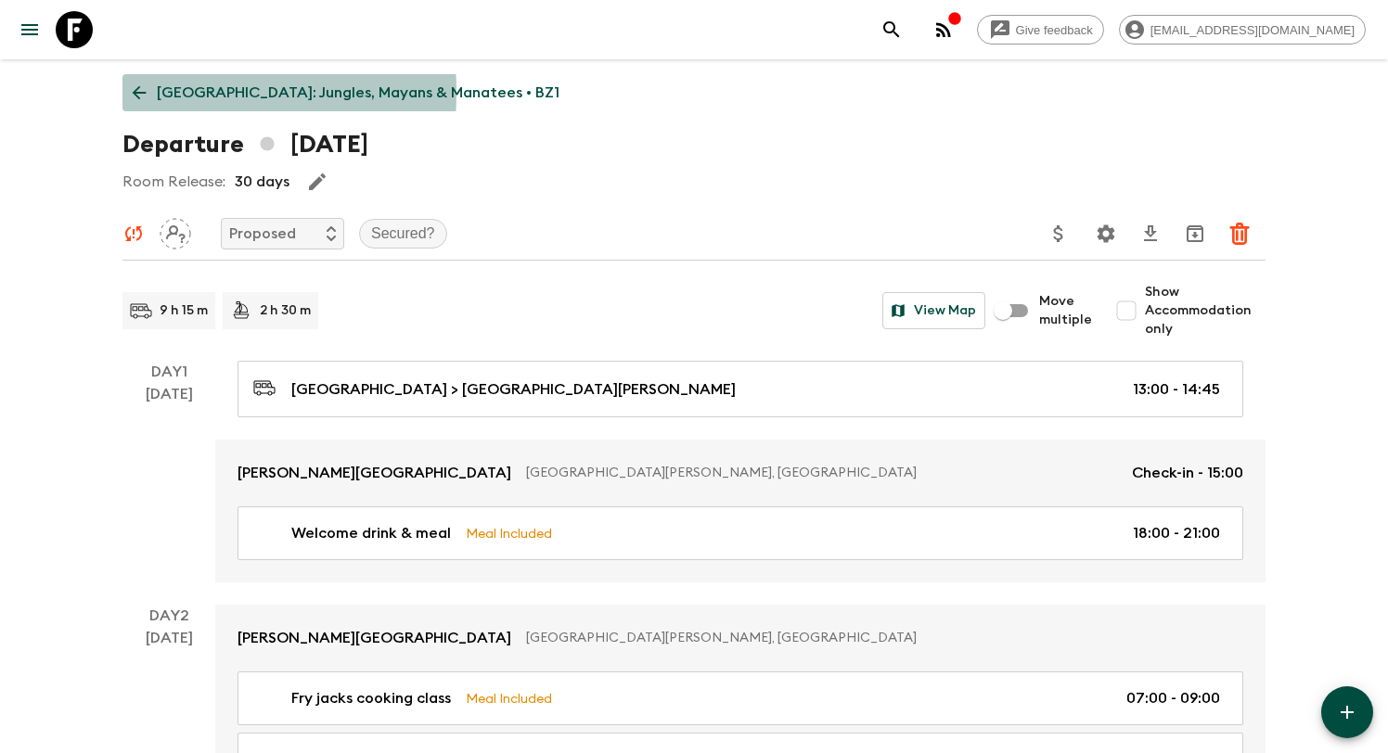
click at [141, 93] on icon at bounding box center [140, 93] width 14 height 14
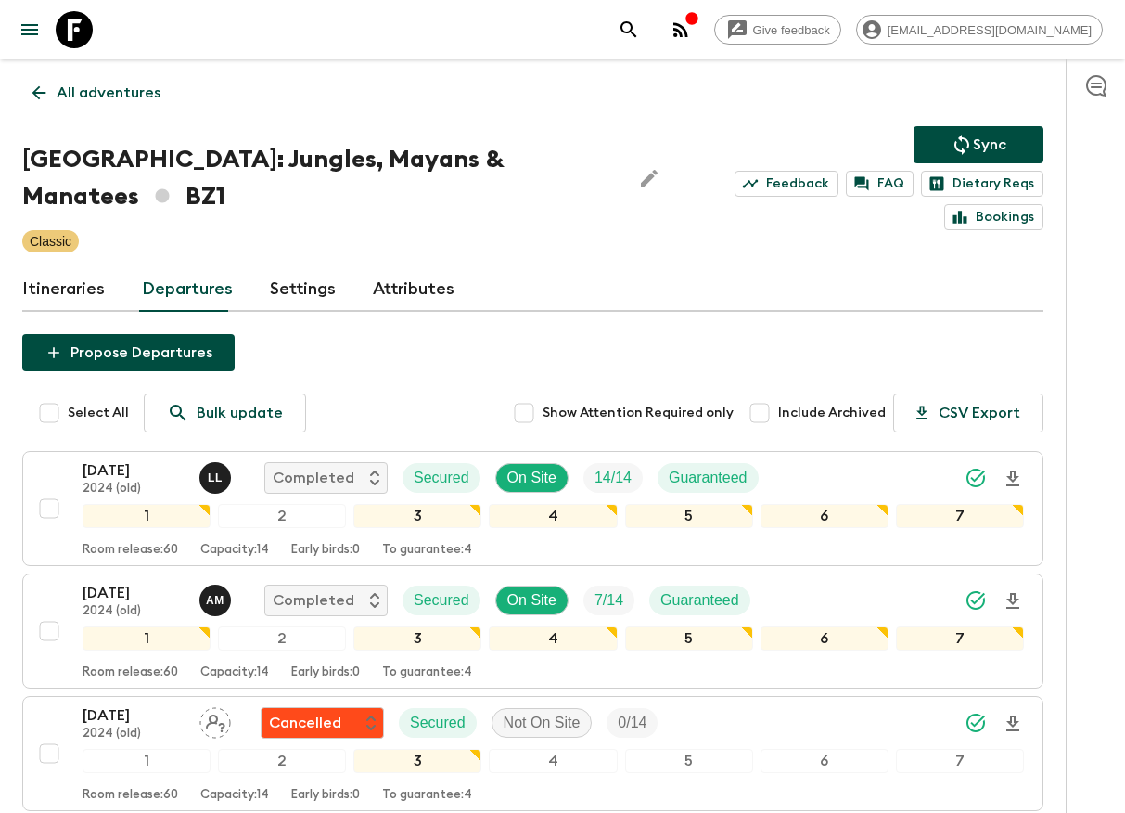
click at [969, 135] on icon "Sync adventure departures to the booking engine" at bounding box center [962, 145] width 22 height 22
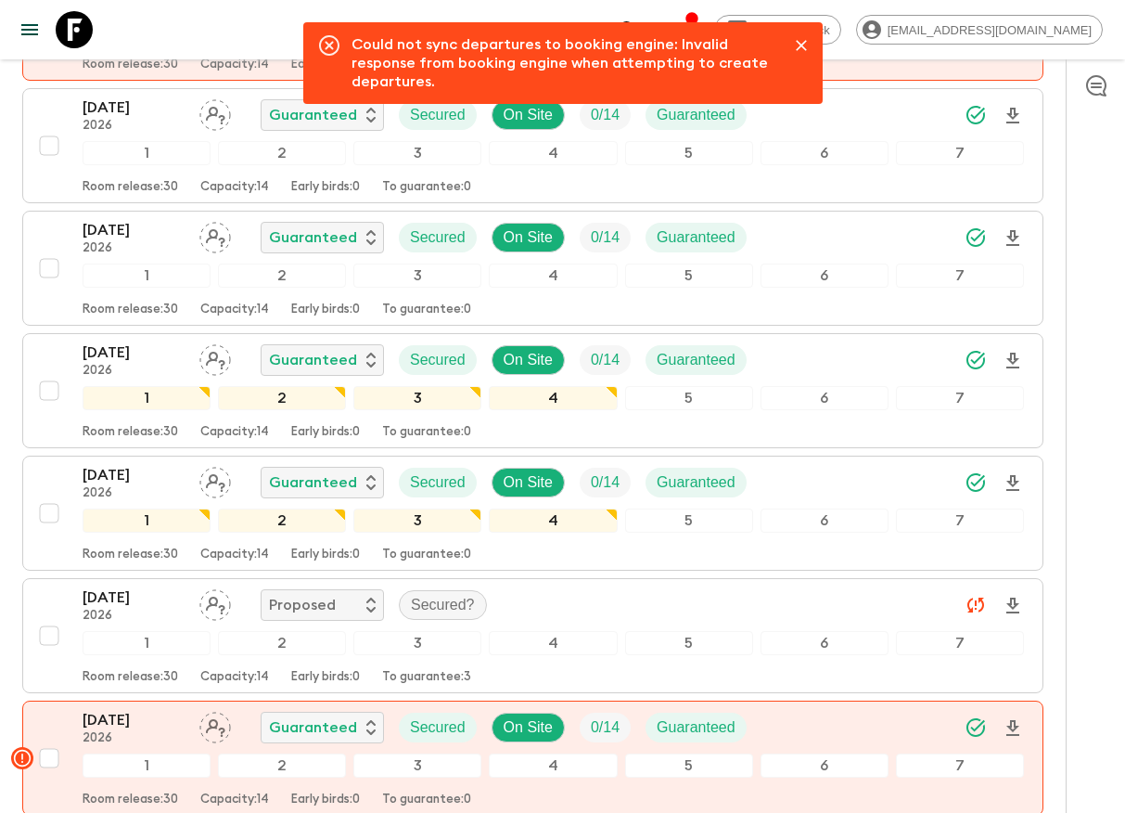
scroll to position [5265, 0]
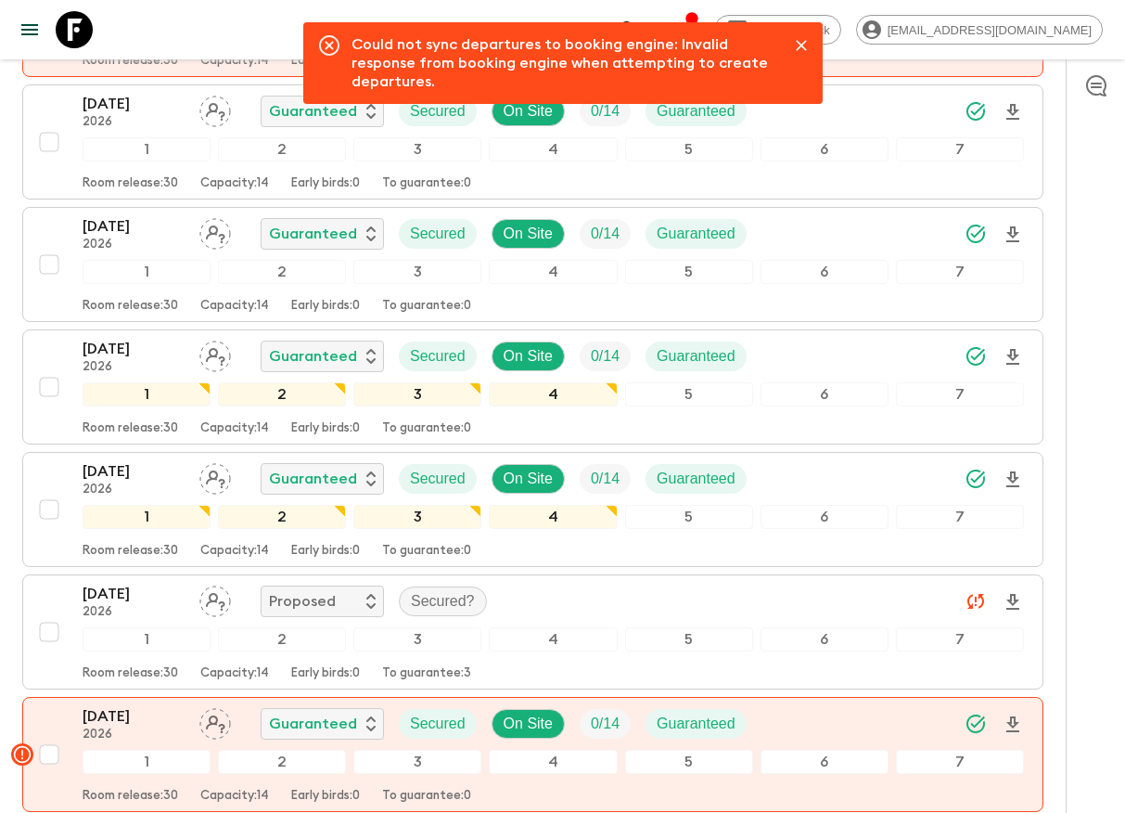
click at [45, 41] on div at bounding box center [61, 30] width 78 height 52
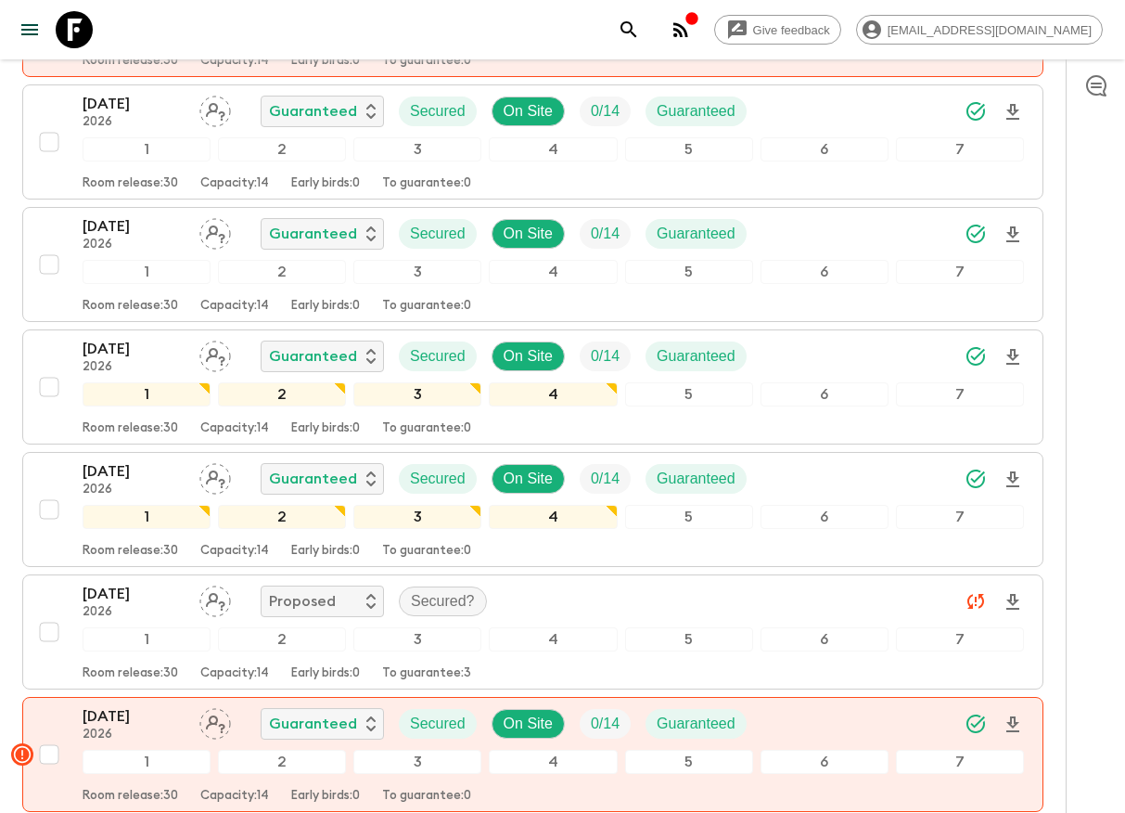
click at [30, 30] on icon "menu" at bounding box center [29, 29] width 17 height 11
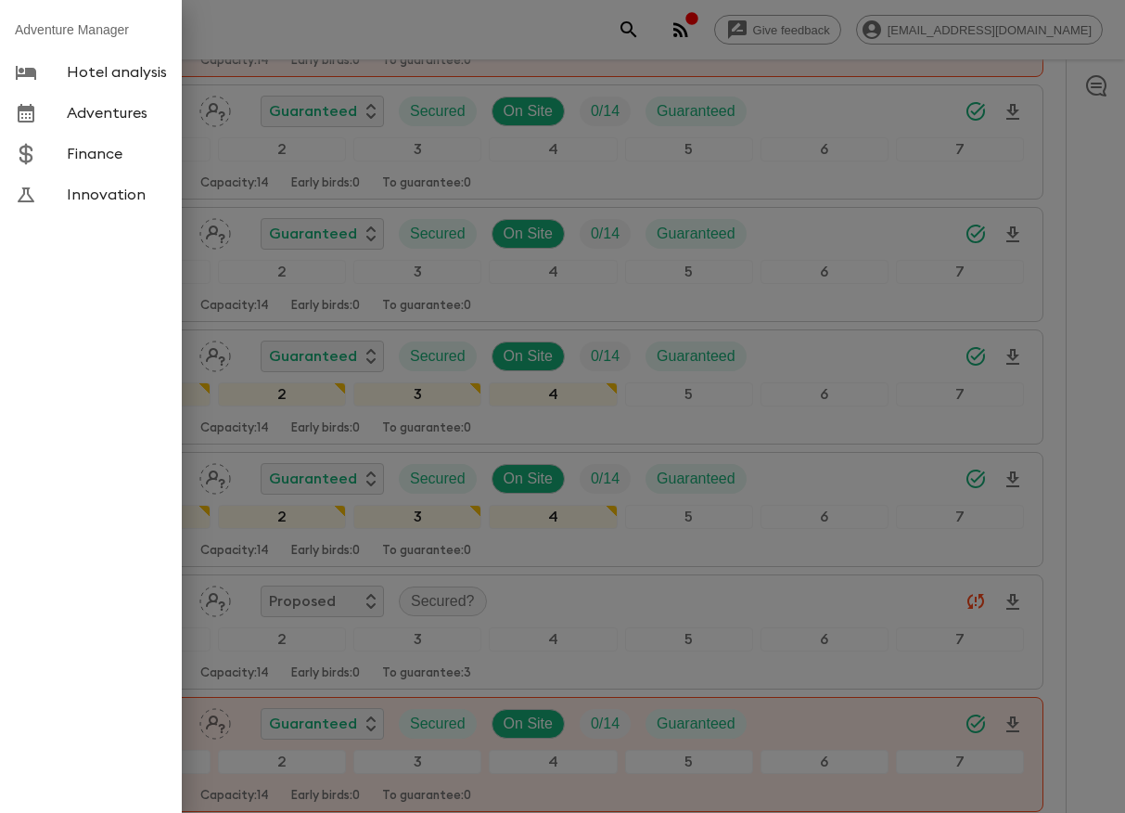
click at [71, 152] on span "Finance" at bounding box center [117, 154] width 100 height 19
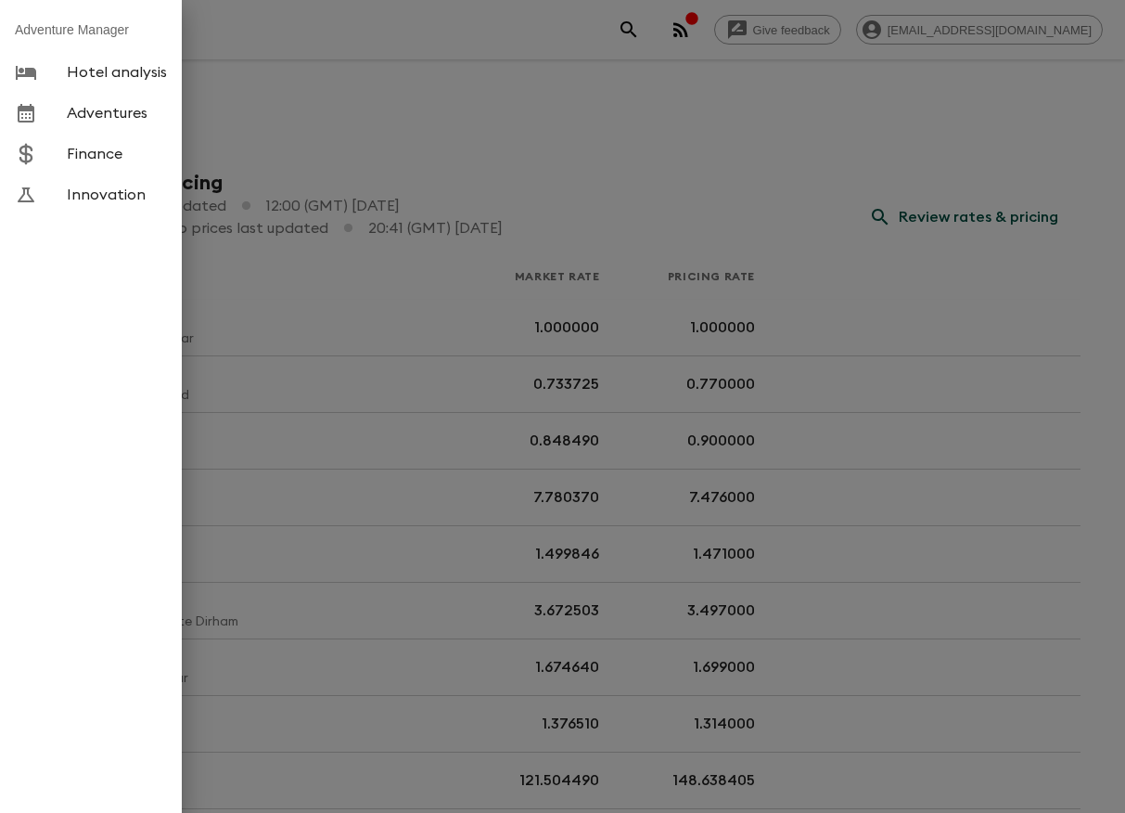
click at [611, 175] on div at bounding box center [562, 406] width 1125 height 813
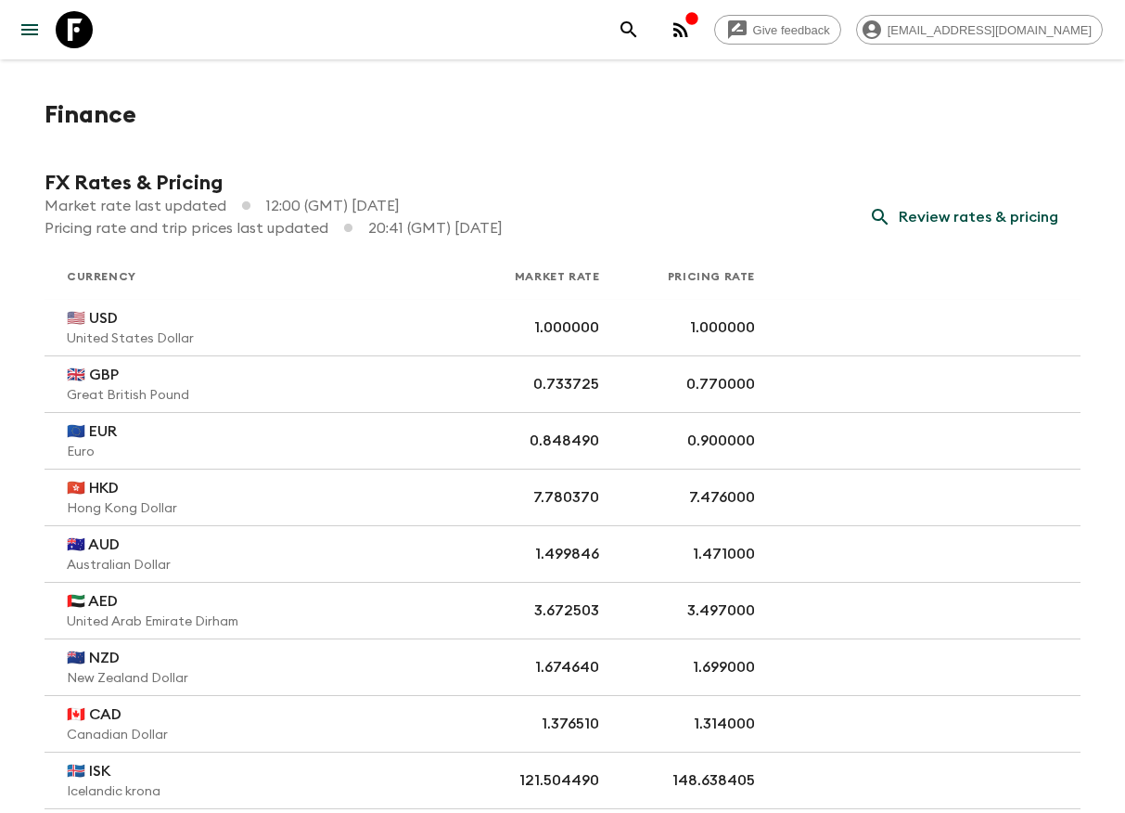
click at [27, 44] on button "menu" at bounding box center [29, 29] width 37 height 37
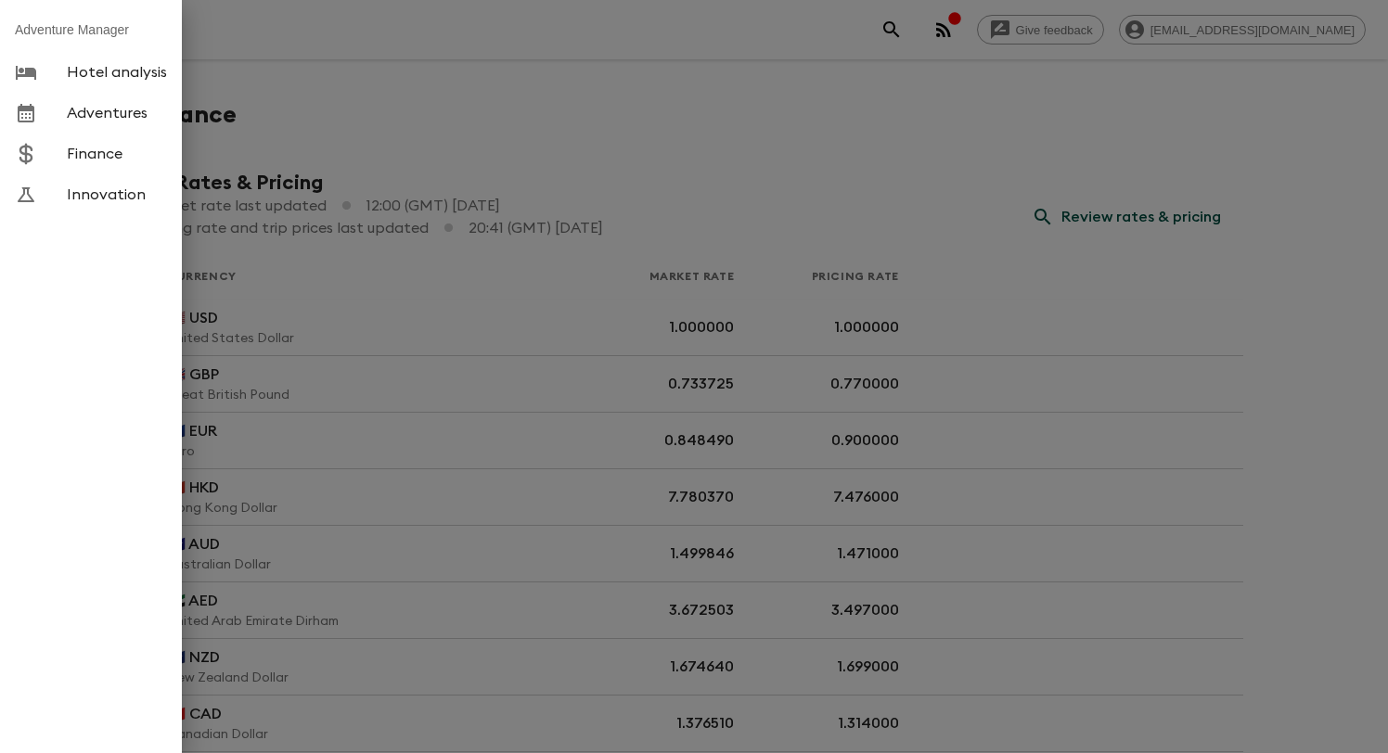
click at [798, 263] on div at bounding box center [694, 376] width 1388 height 753
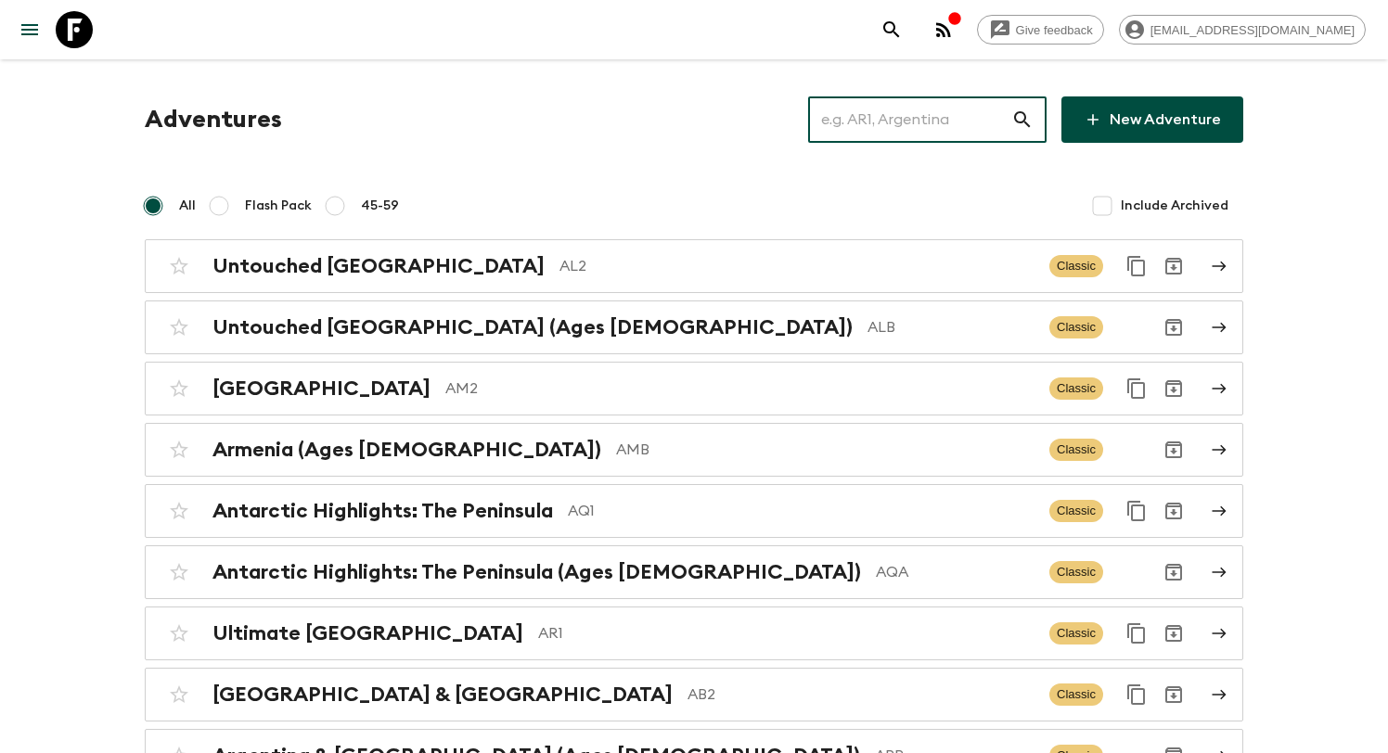
click at [906, 119] on input "text" at bounding box center [909, 120] width 203 height 52
click at [559, 275] on p "AL2" at bounding box center [796, 266] width 475 height 22
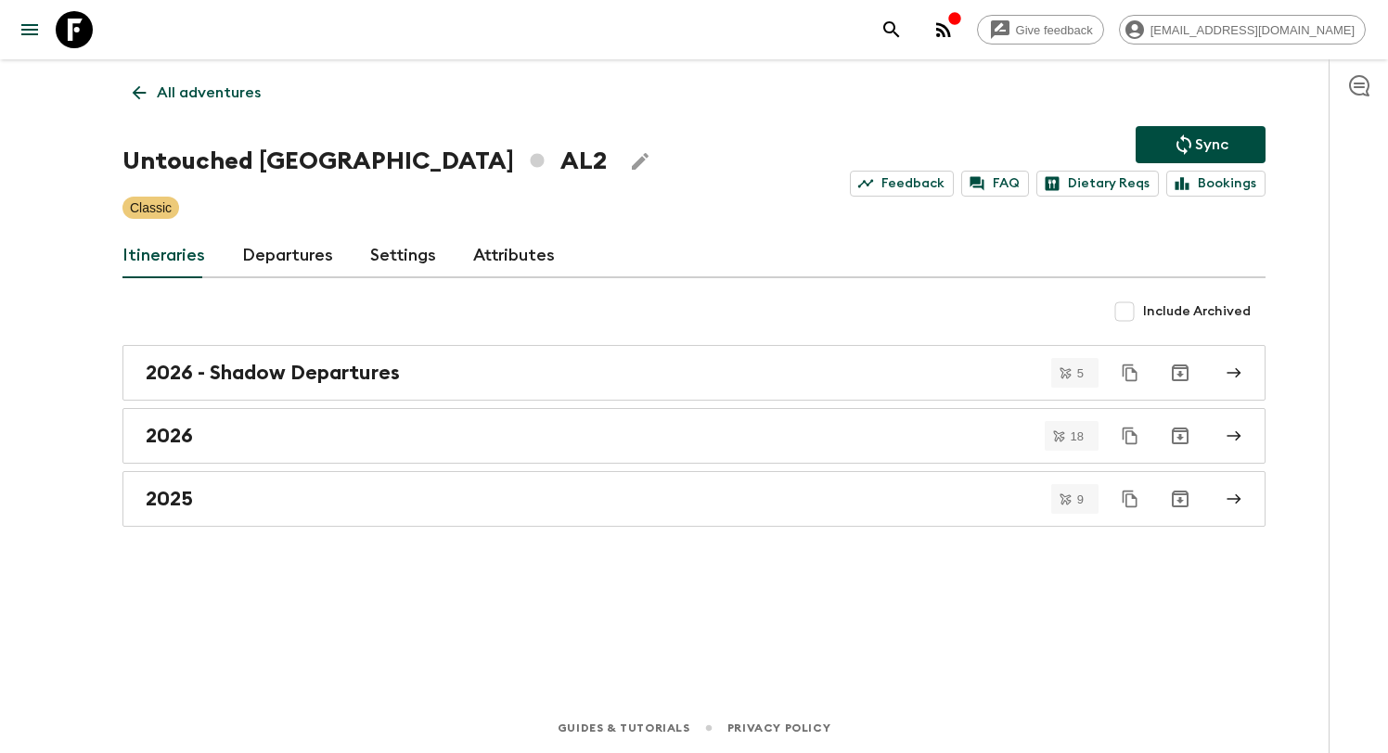
click at [293, 258] on link "Departures" at bounding box center [287, 256] width 91 height 45
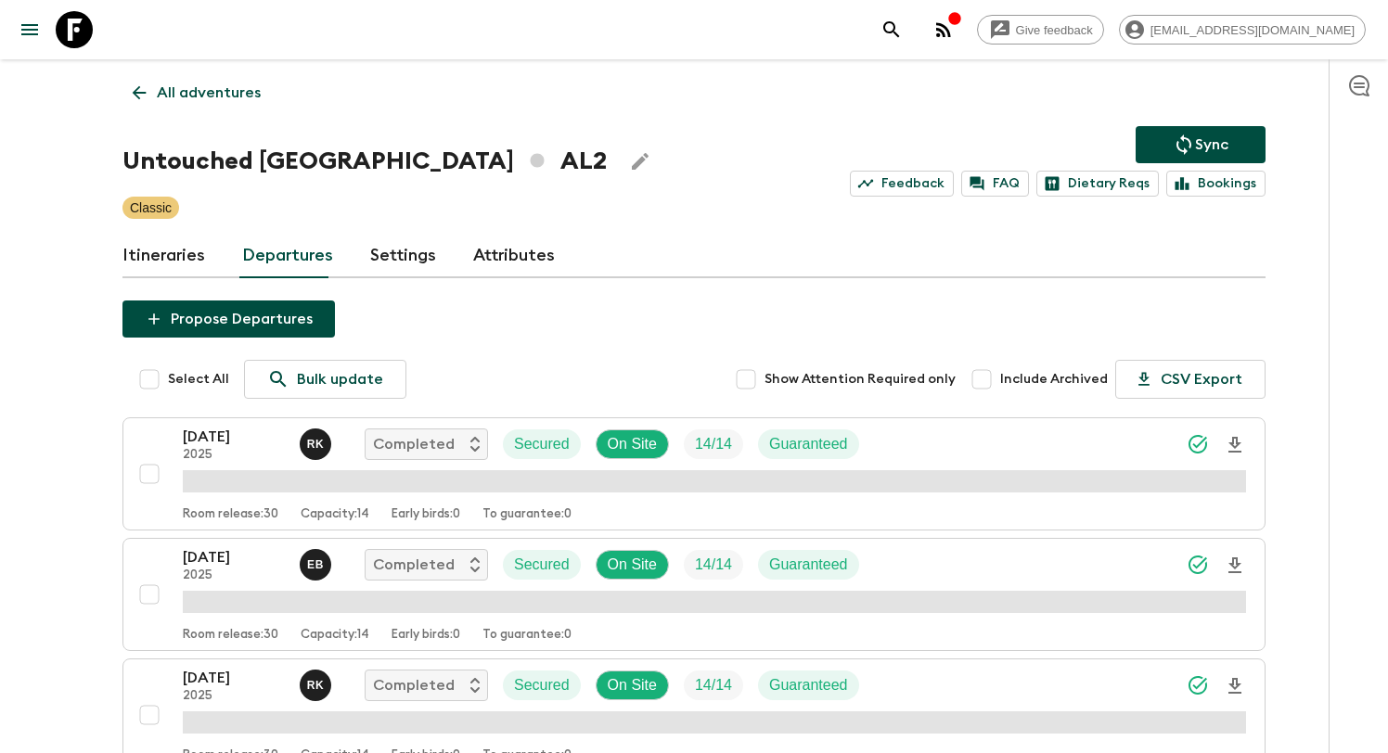
click at [1209, 150] on p "Sync" at bounding box center [1211, 145] width 33 height 22
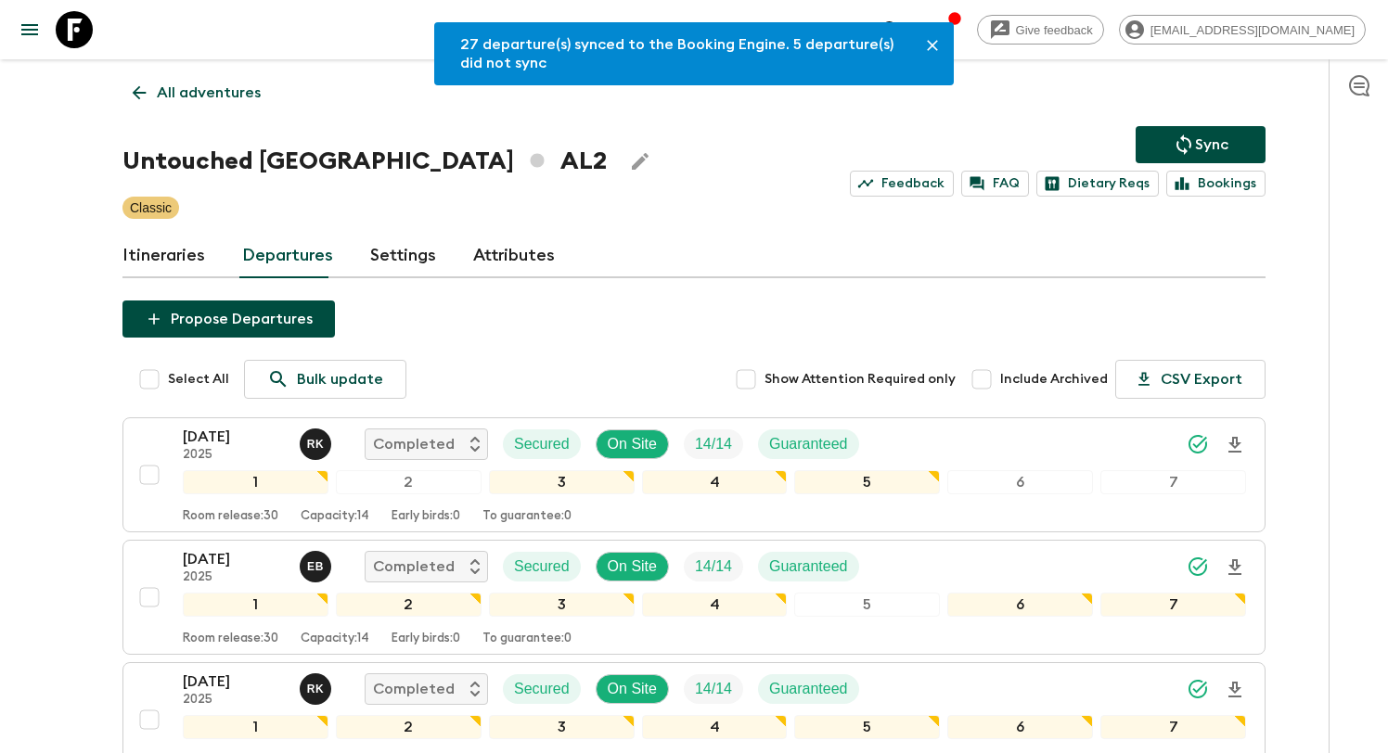
click at [173, 109] on link "All adventures" at bounding box center [196, 92] width 148 height 37
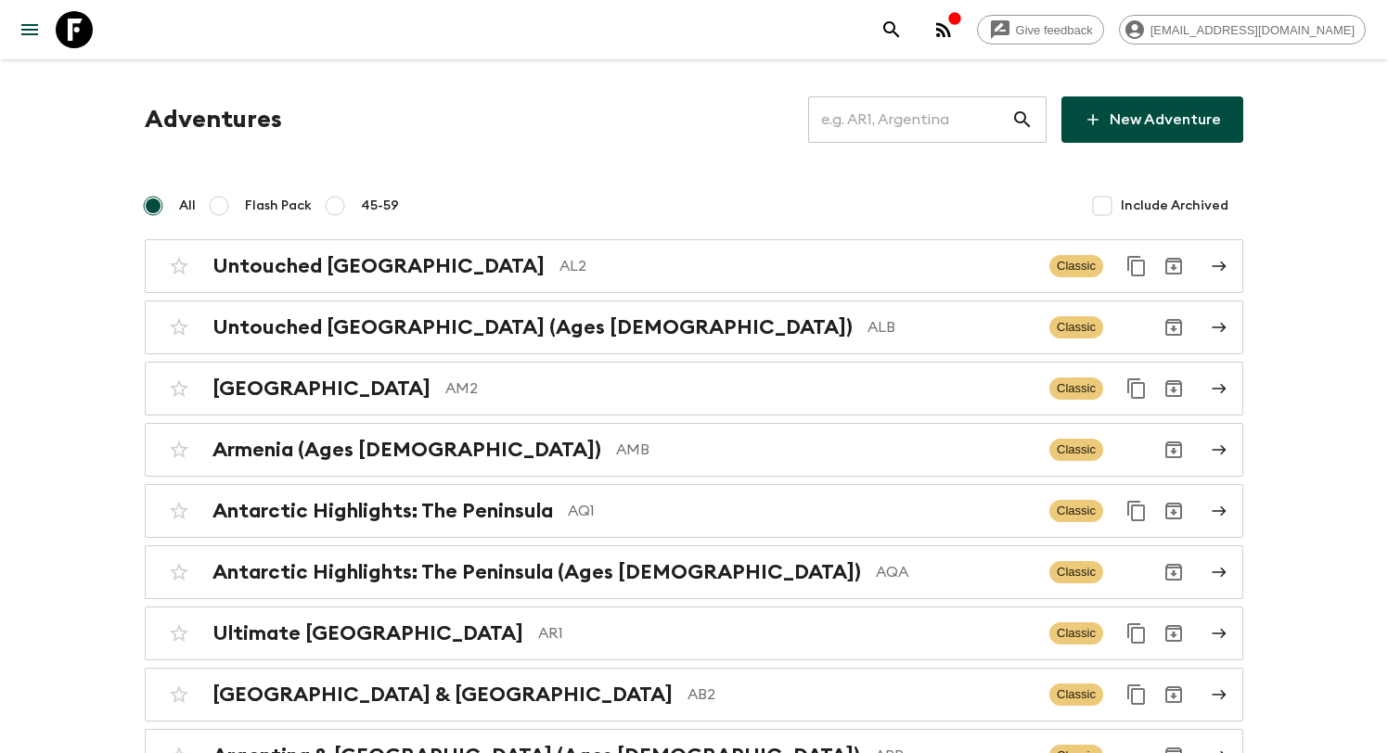
click at [875, 111] on input "text" at bounding box center [909, 120] width 203 height 52
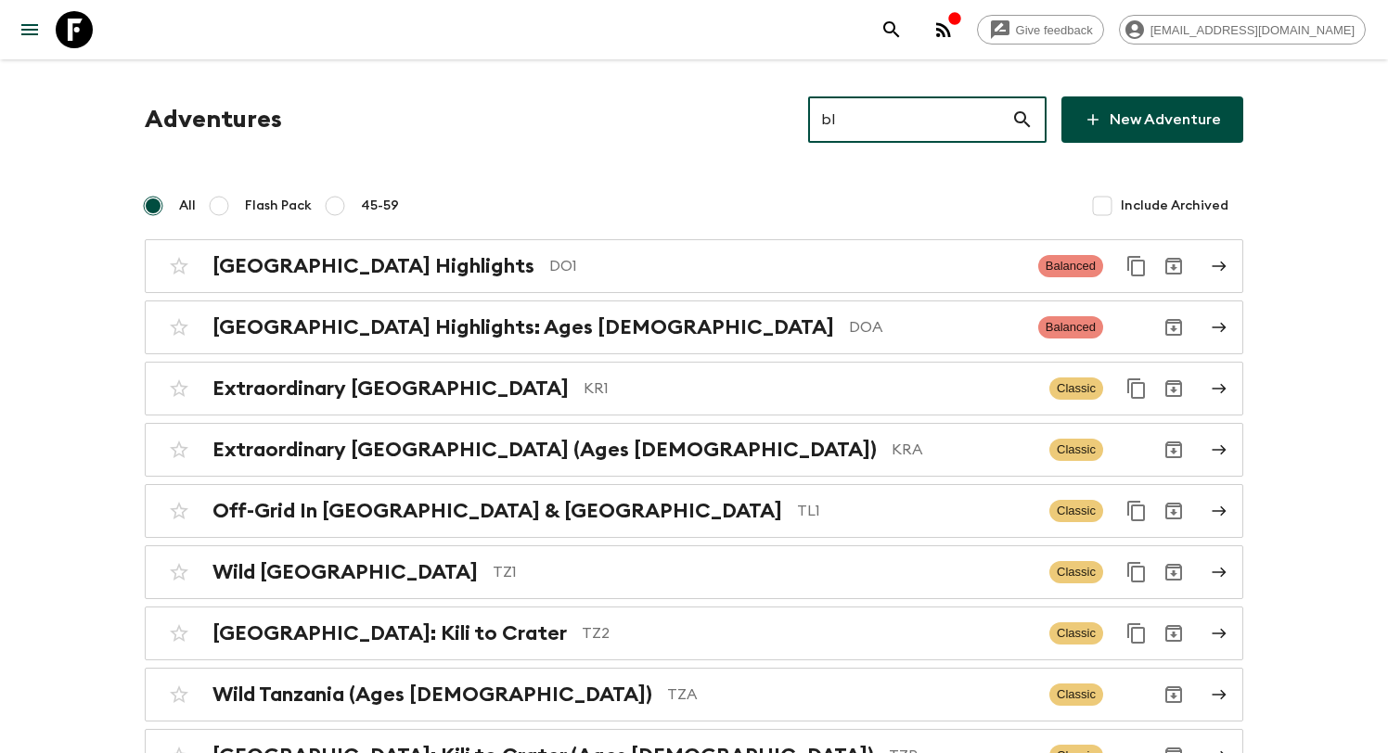
type input "b"
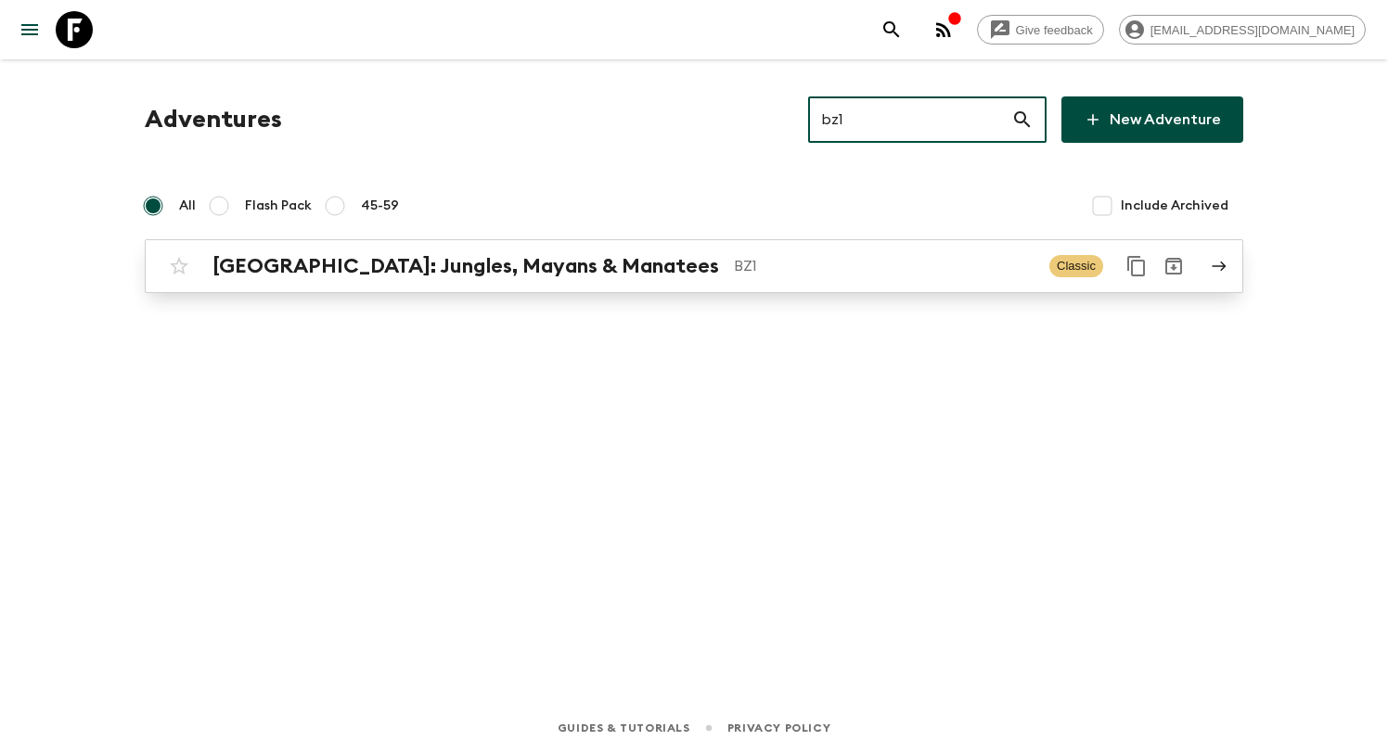
type input "bz1"
click at [643, 285] on link "[GEOGRAPHIC_DATA]: Jungles, Mayans & Manatees BZ1 Classic" at bounding box center [694, 266] width 1098 height 54
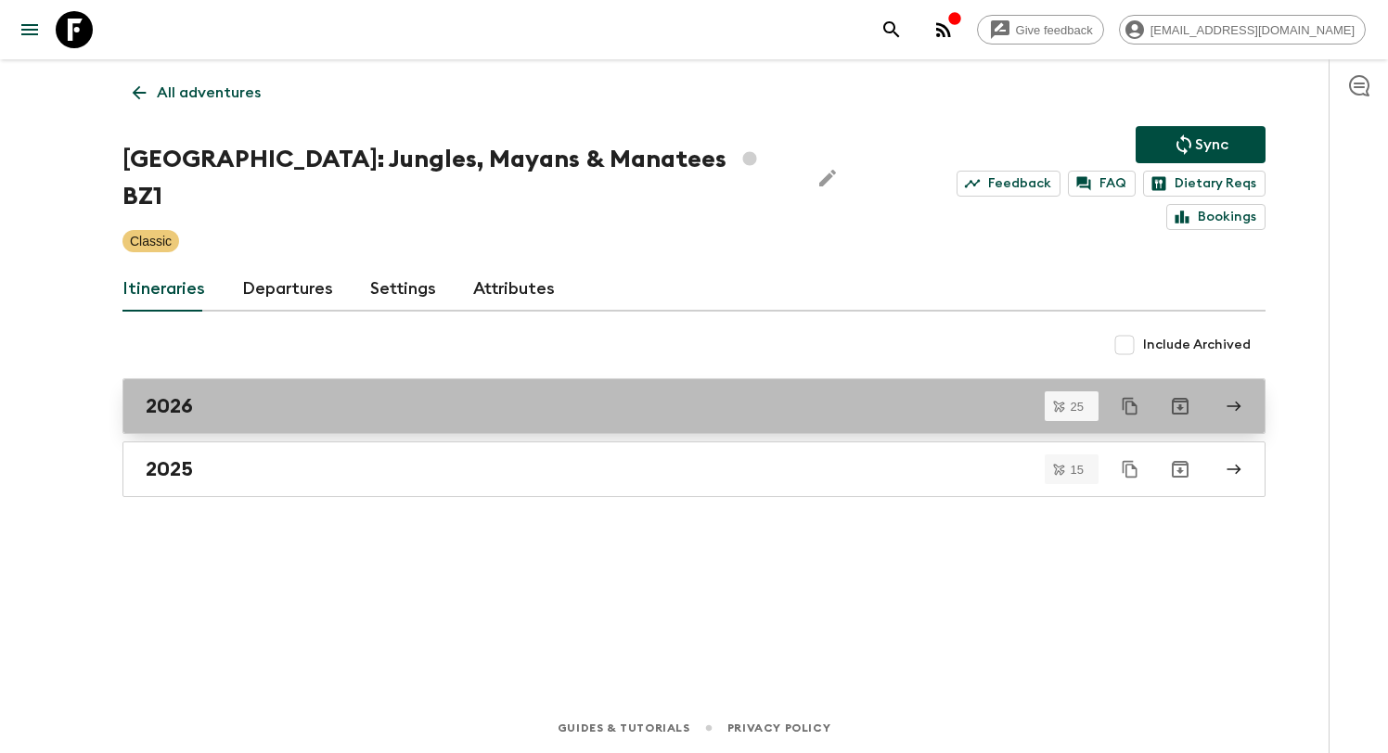
click at [276, 394] on div "2026" at bounding box center [676, 406] width 1061 height 24
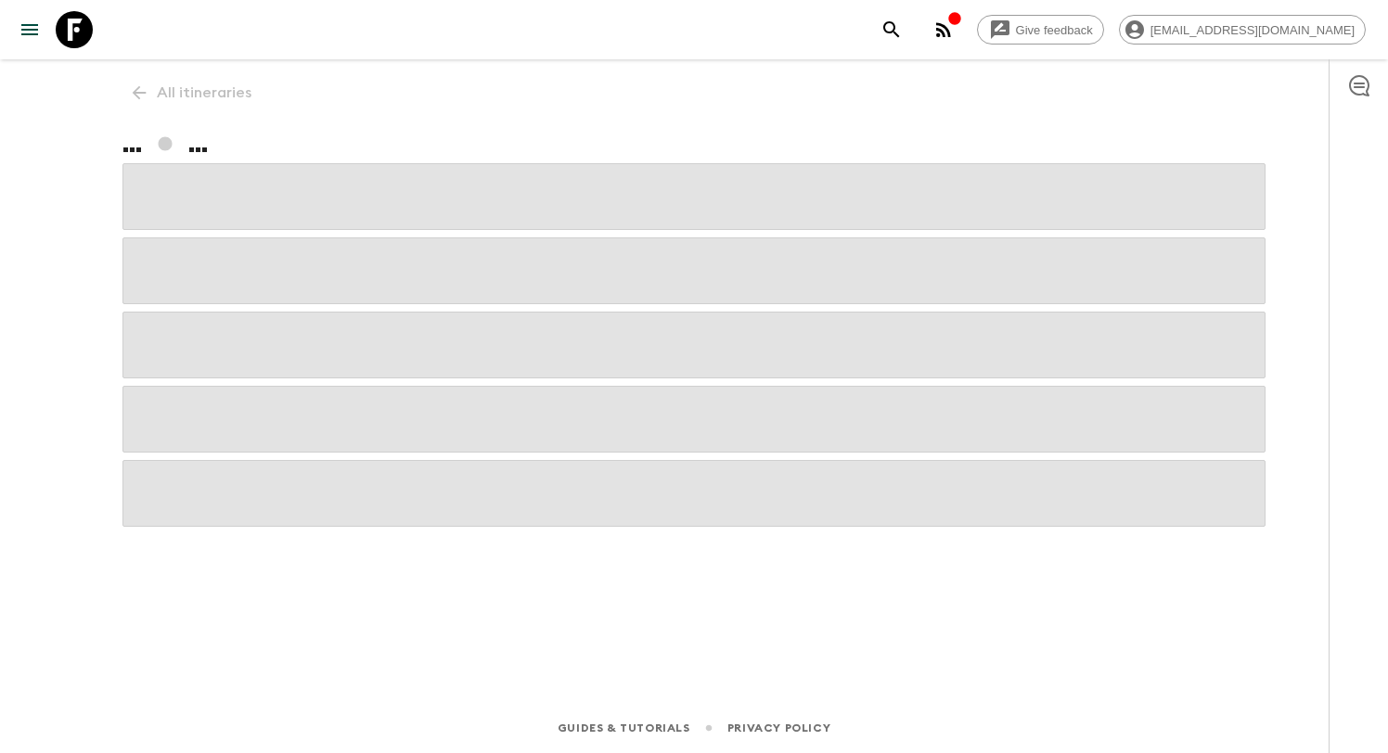
click at [276, 375] on span at bounding box center [693, 345] width 1143 height 67
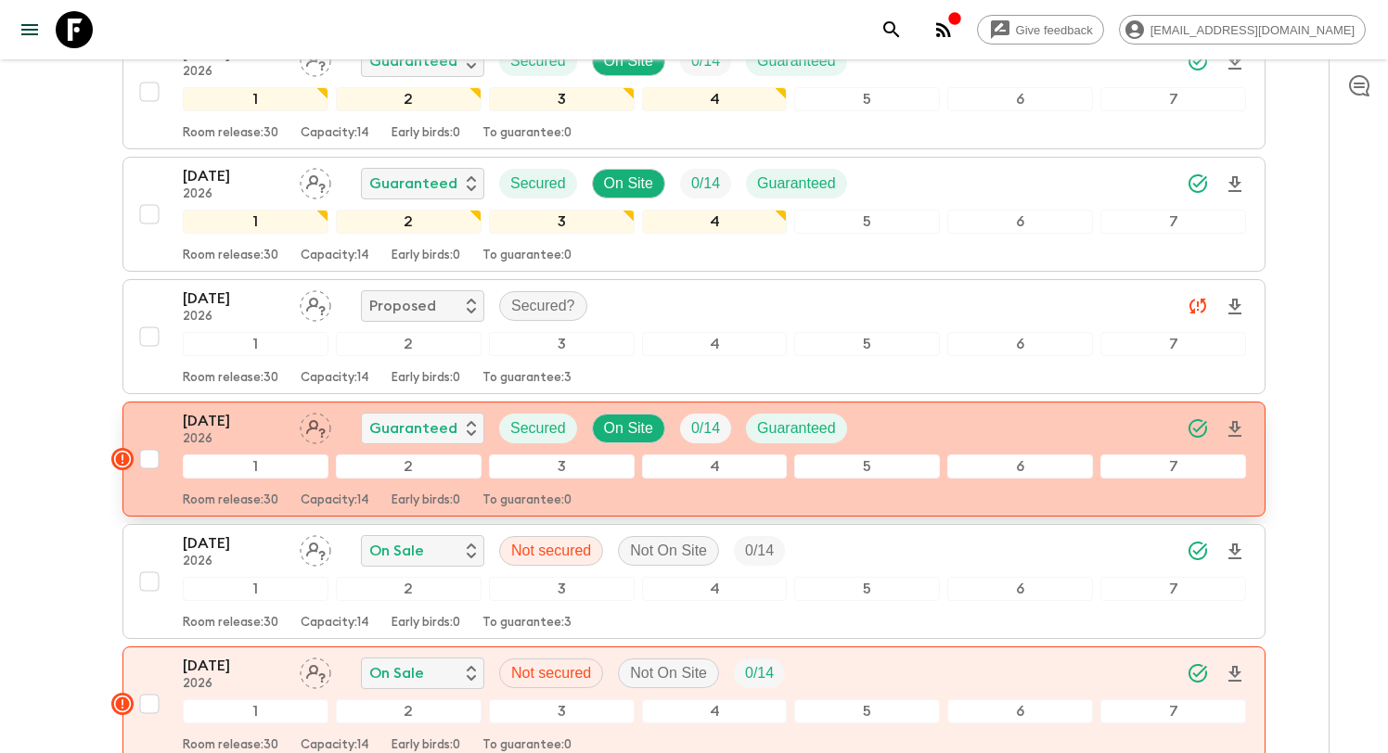
scroll to position [2678, 0]
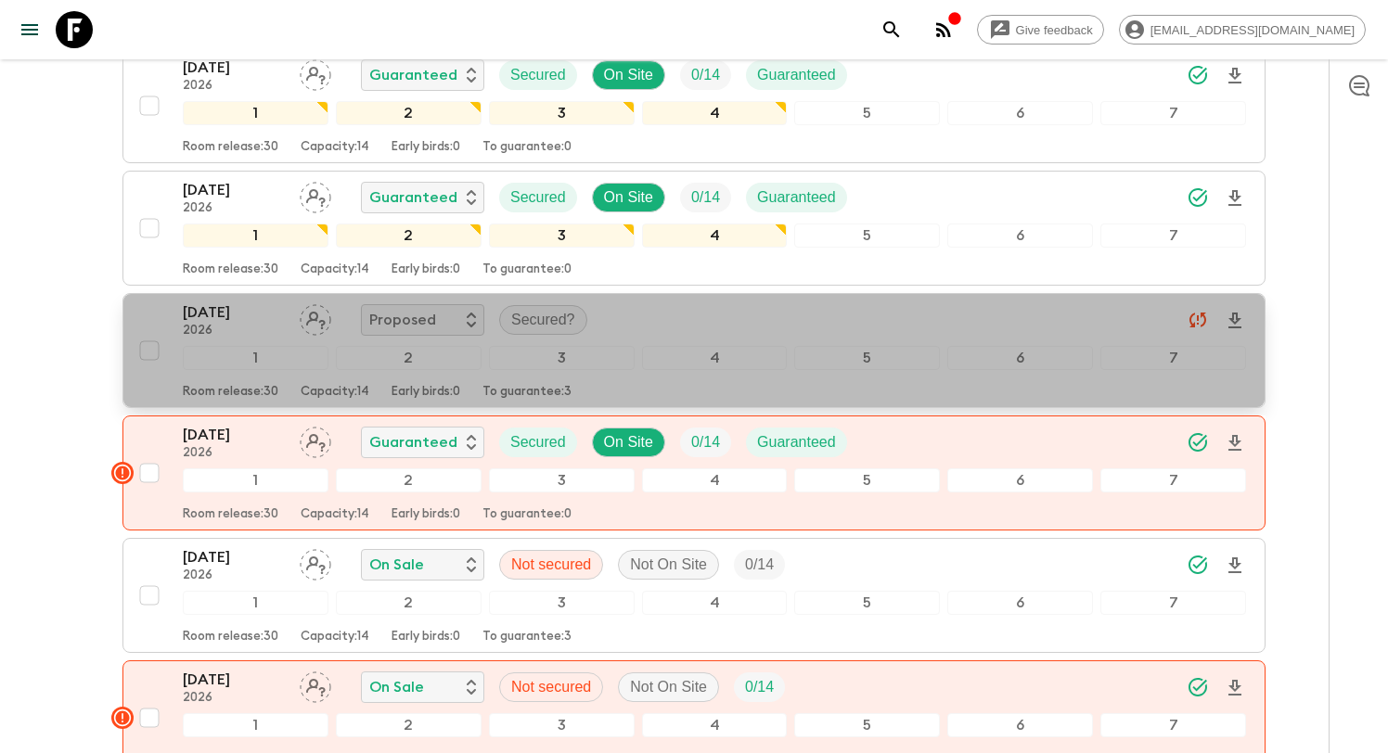
click at [785, 302] on div "[DATE] 2026 Proposed Secured?" at bounding box center [714, 320] width 1063 height 37
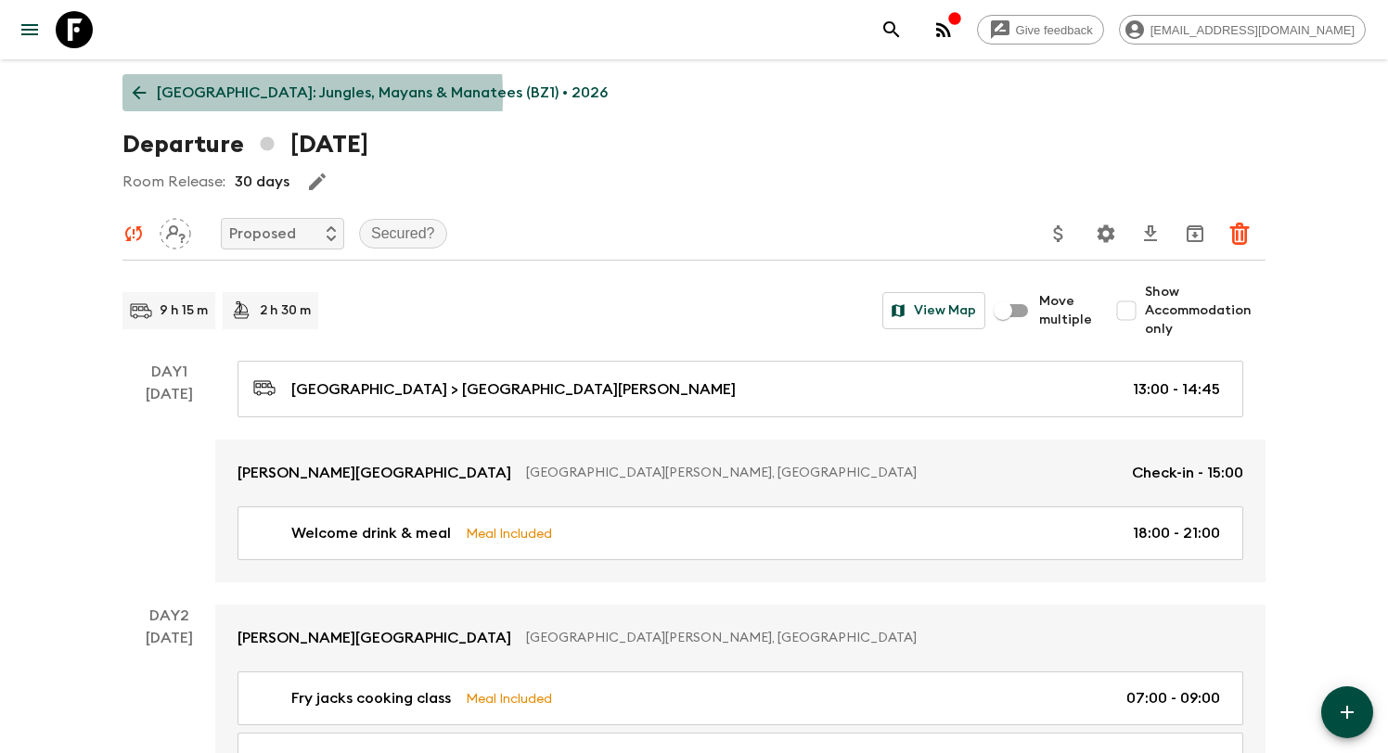
click at [169, 96] on p "[GEOGRAPHIC_DATA]: Jungles, Mayans & Manatees (BZ1) • 2026" at bounding box center [382, 93] width 451 height 22
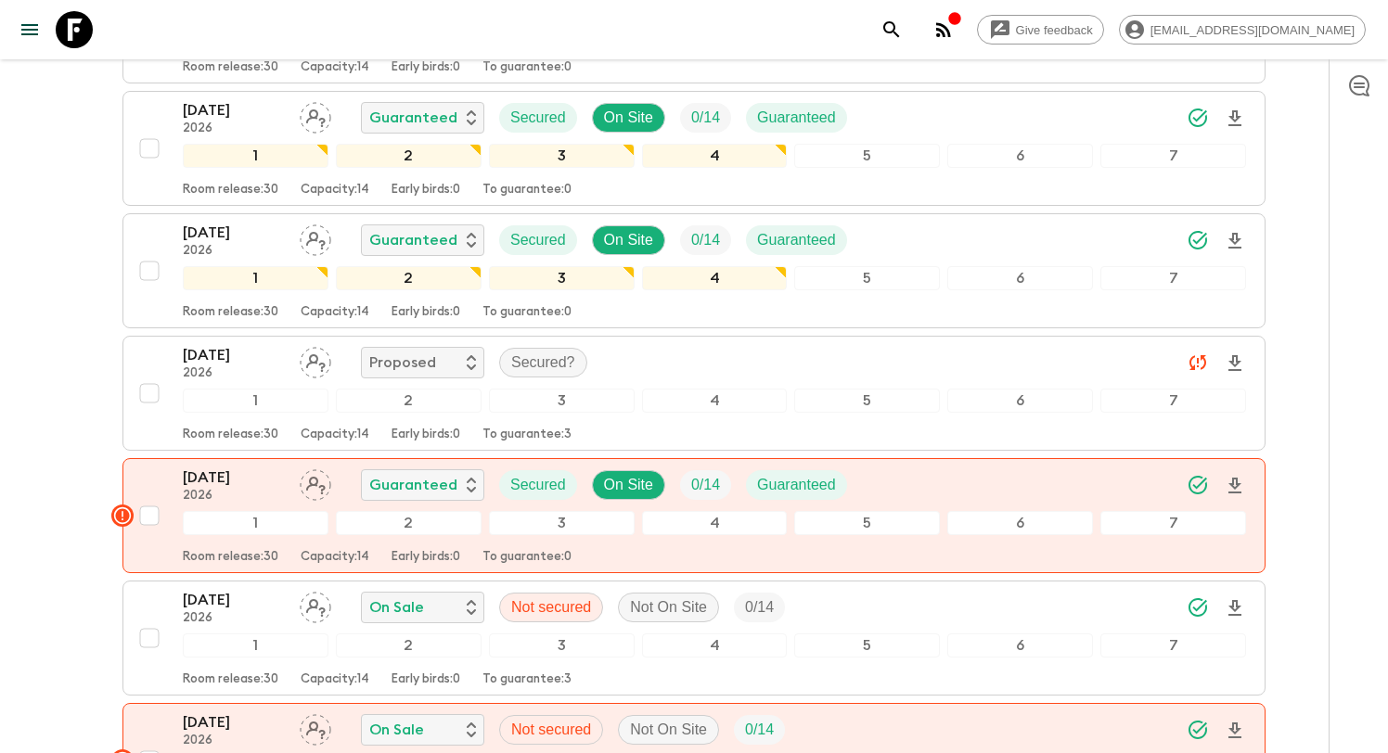
scroll to position [2616, 0]
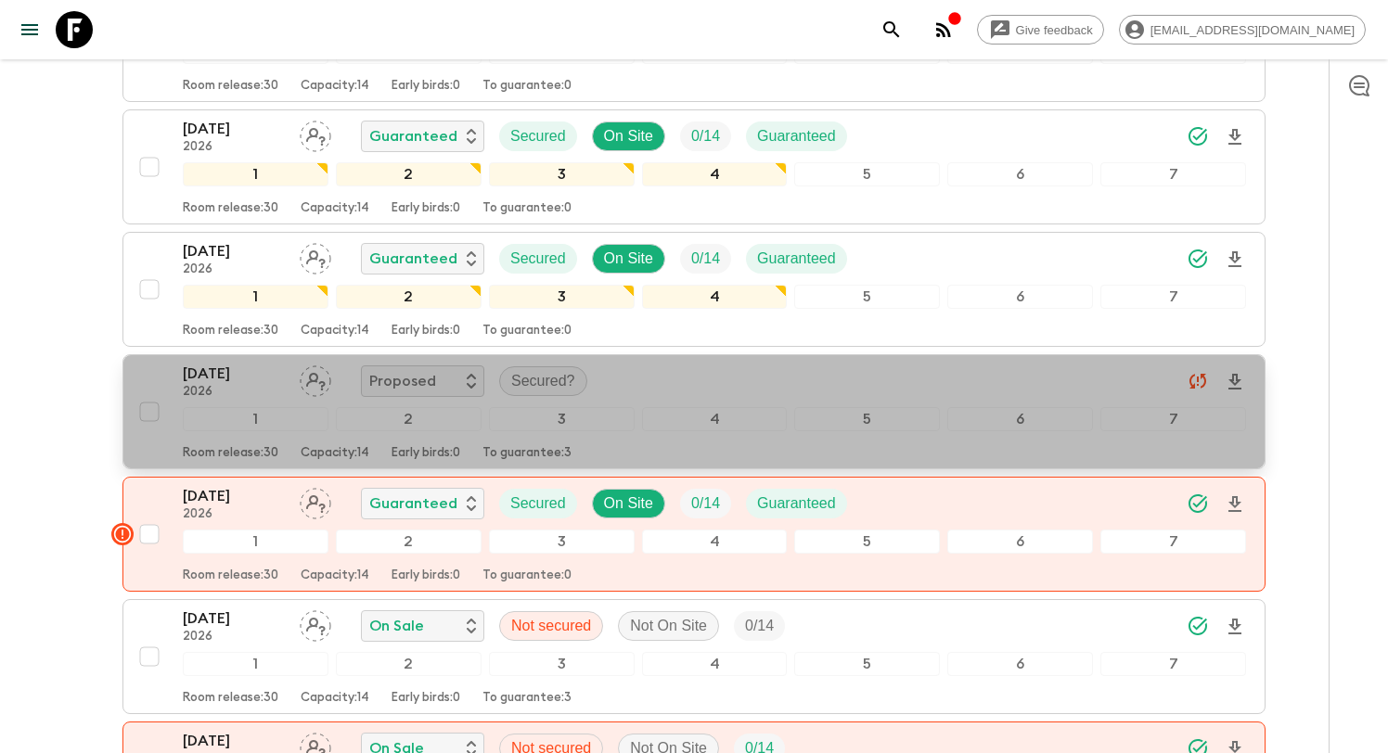
click at [671, 363] on div "[DATE] 2026 Proposed Secured?" at bounding box center [714, 381] width 1063 height 37
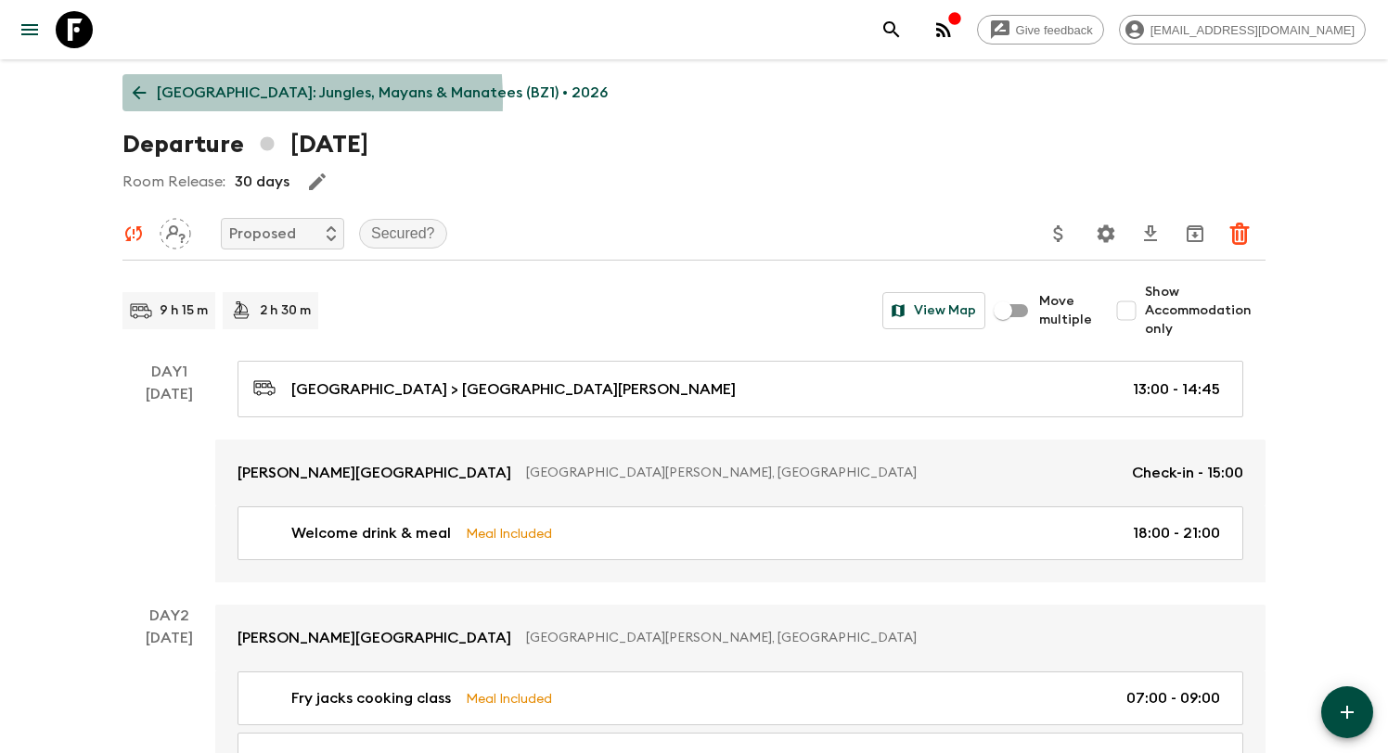
click at [152, 101] on link "[GEOGRAPHIC_DATA]: Jungles, Mayans & Manatees (BZ1) • 2026" at bounding box center [369, 92] width 495 height 37
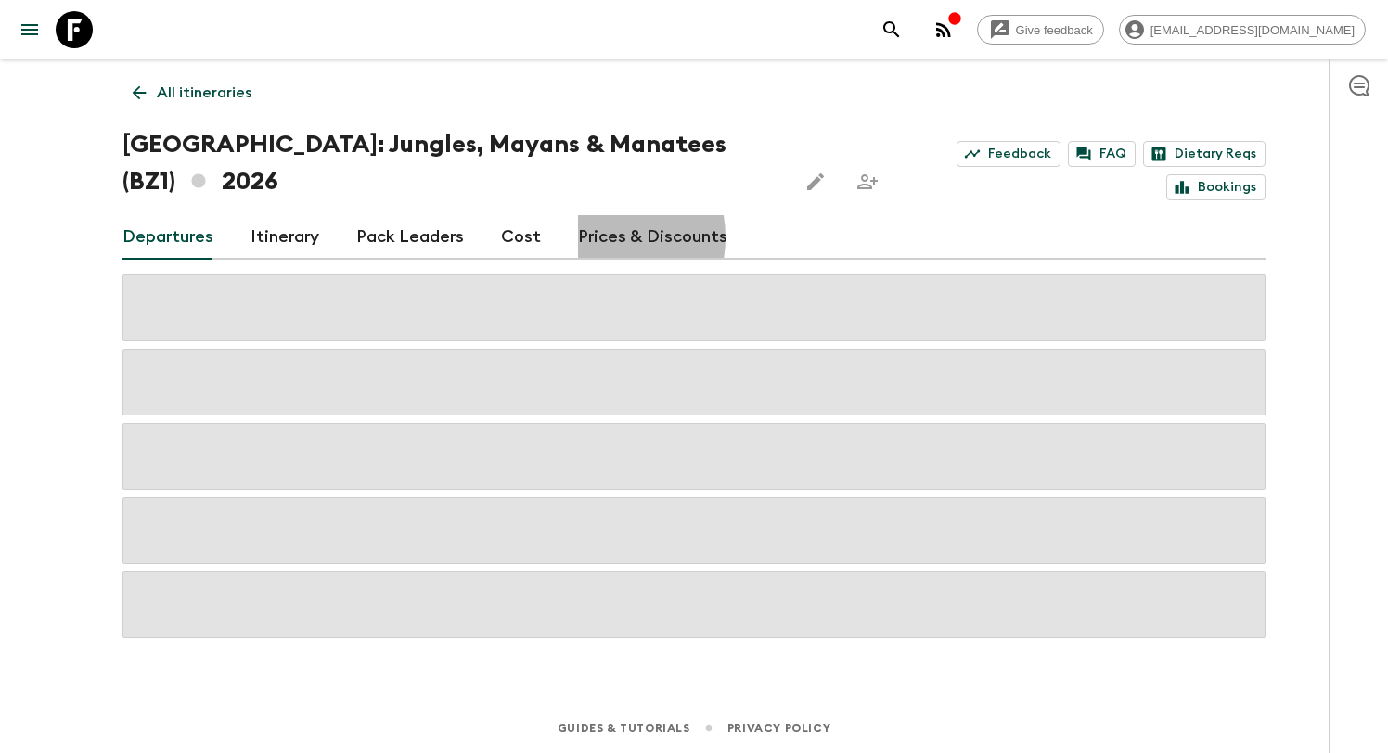
click at [587, 215] on link "Prices & Discounts" at bounding box center [652, 237] width 149 height 45
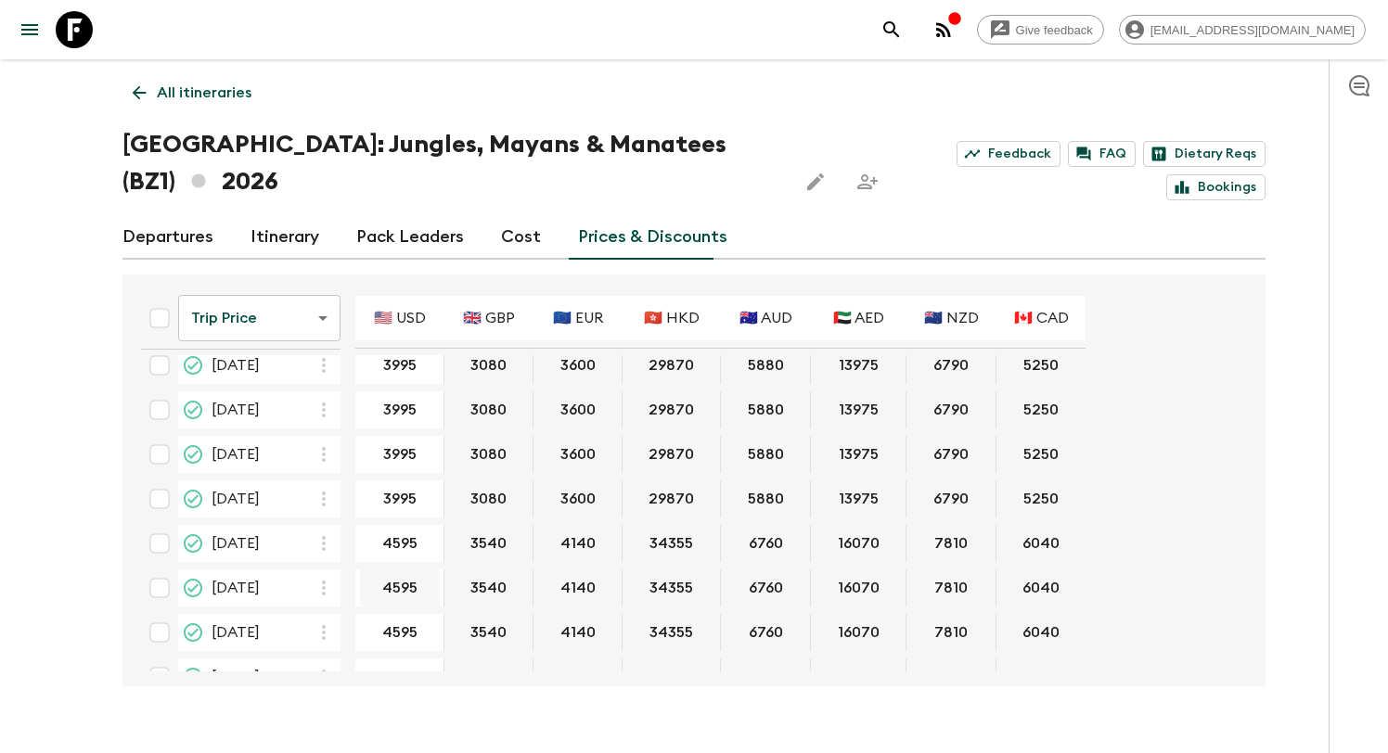
scroll to position [771, 0]
click at [235, 291] on body "Give feedback [EMAIL_ADDRESS][DOMAIN_NAME] All itineraries [GEOGRAPHIC_DATA]: J…" at bounding box center [694, 394] width 1388 height 789
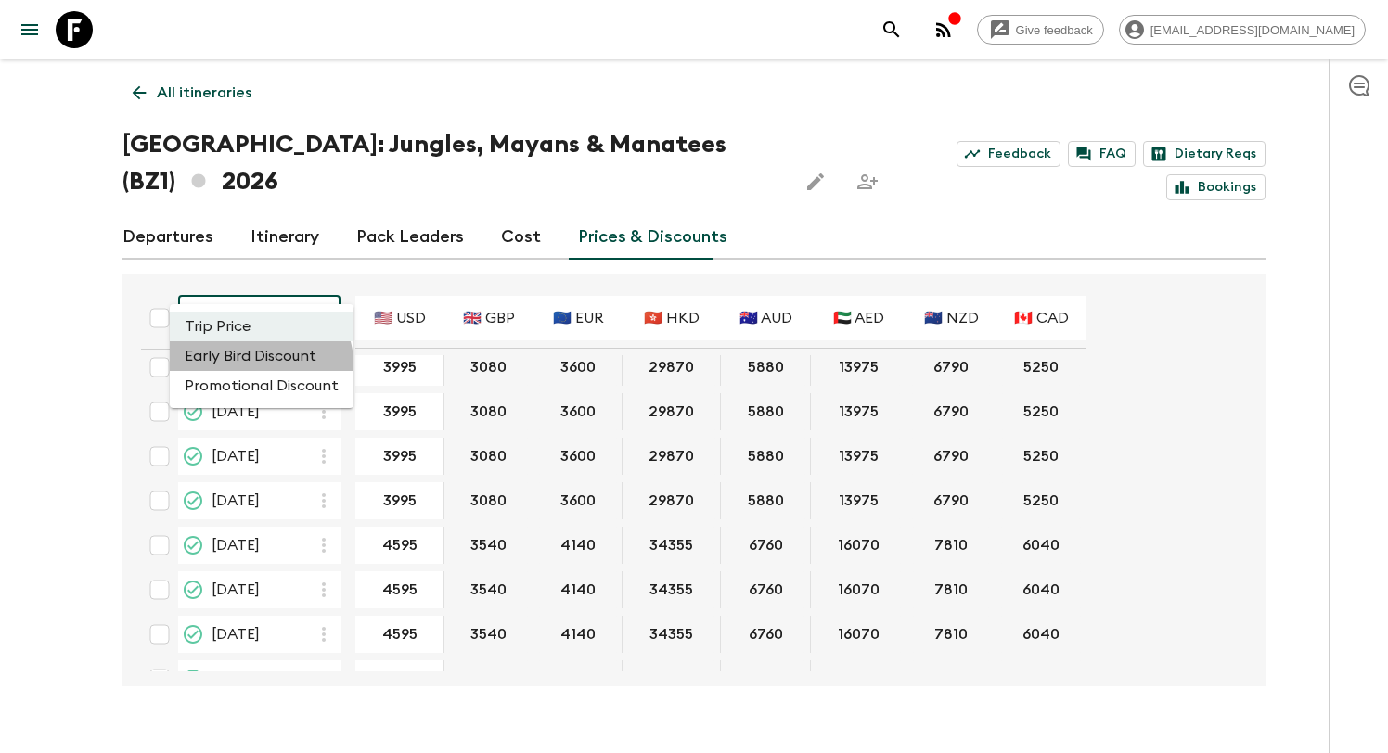
click at [238, 371] on li "Early Bird Discount" at bounding box center [262, 356] width 184 height 30
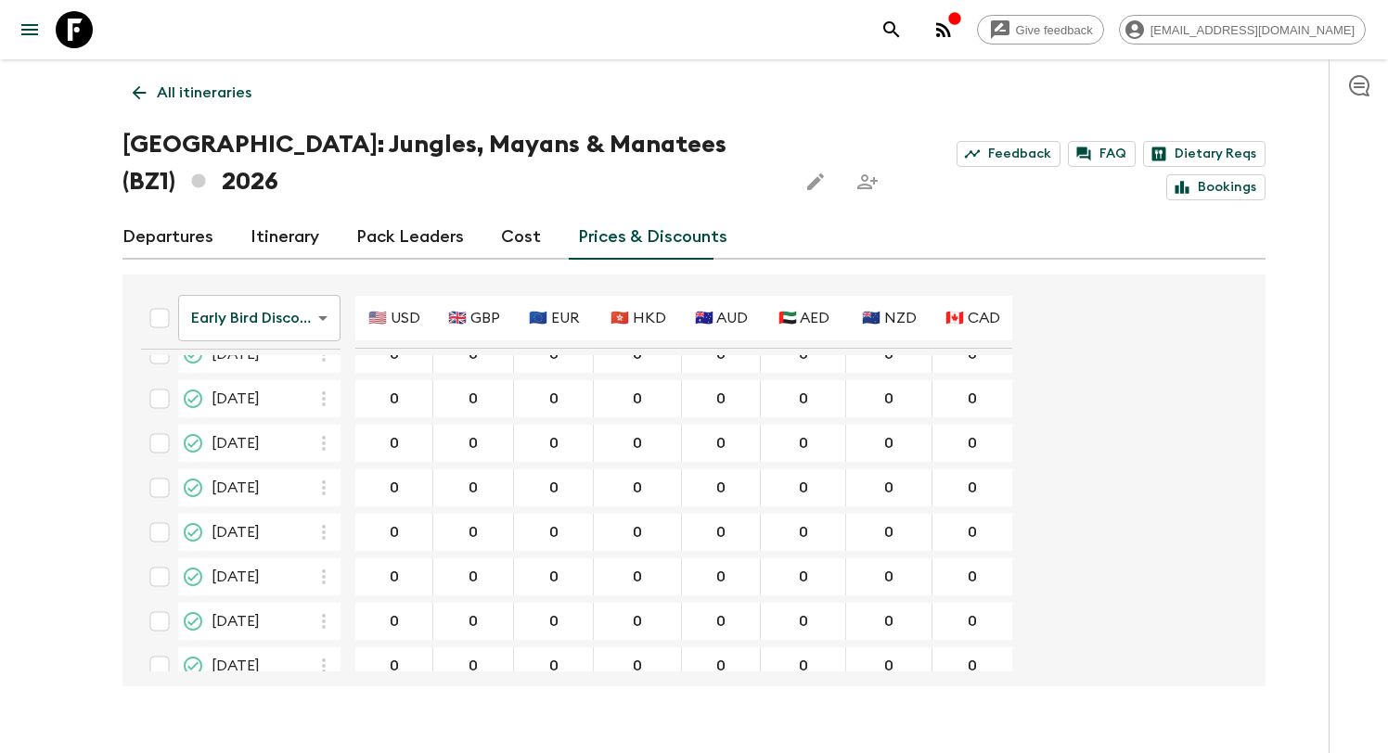
scroll to position [804, 0]
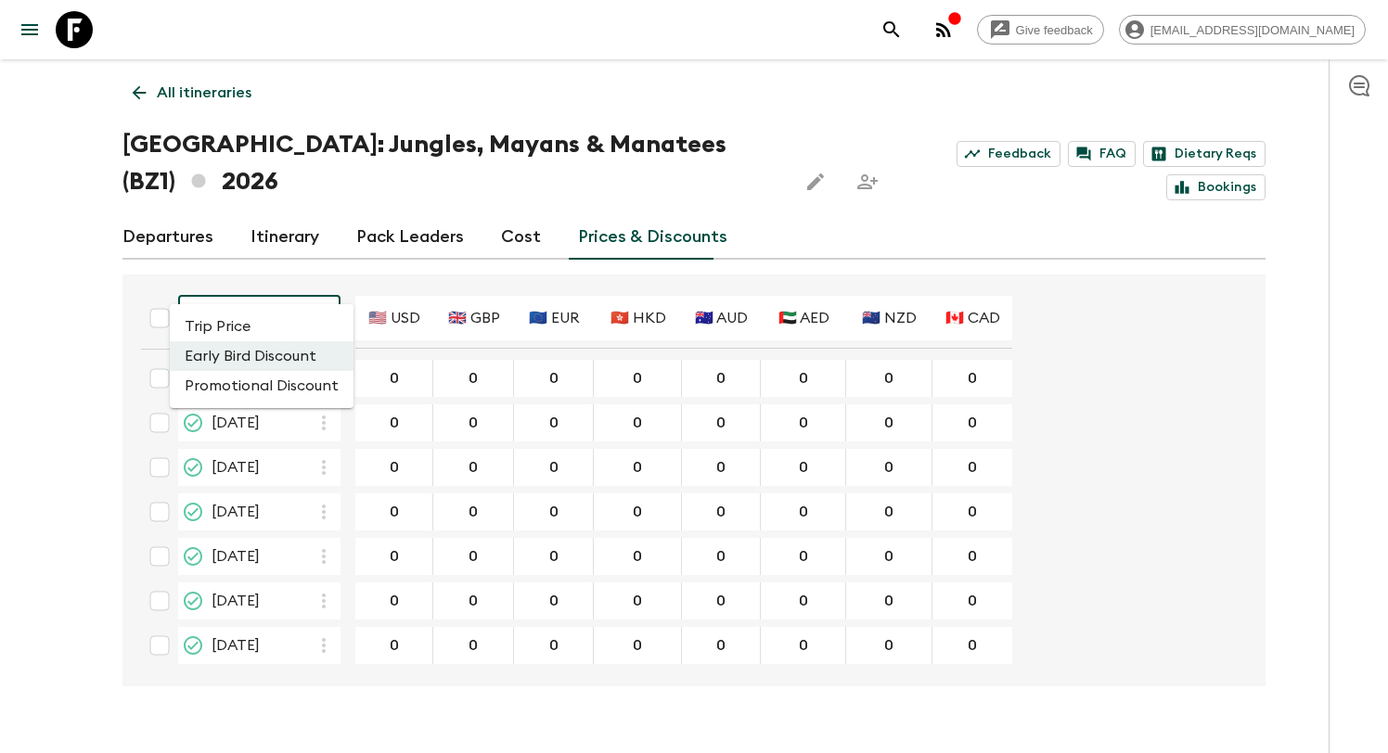
click at [291, 273] on body "Give feedback [EMAIL_ADDRESS][DOMAIN_NAME] All itineraries [GEOGRAPHIC_DATA]: J…" at bounding box center [694, 394] width 1388 height 789
click at [269, 378] on li "Promotional Discount" at bounding box center [262, 386] width 184 height 30
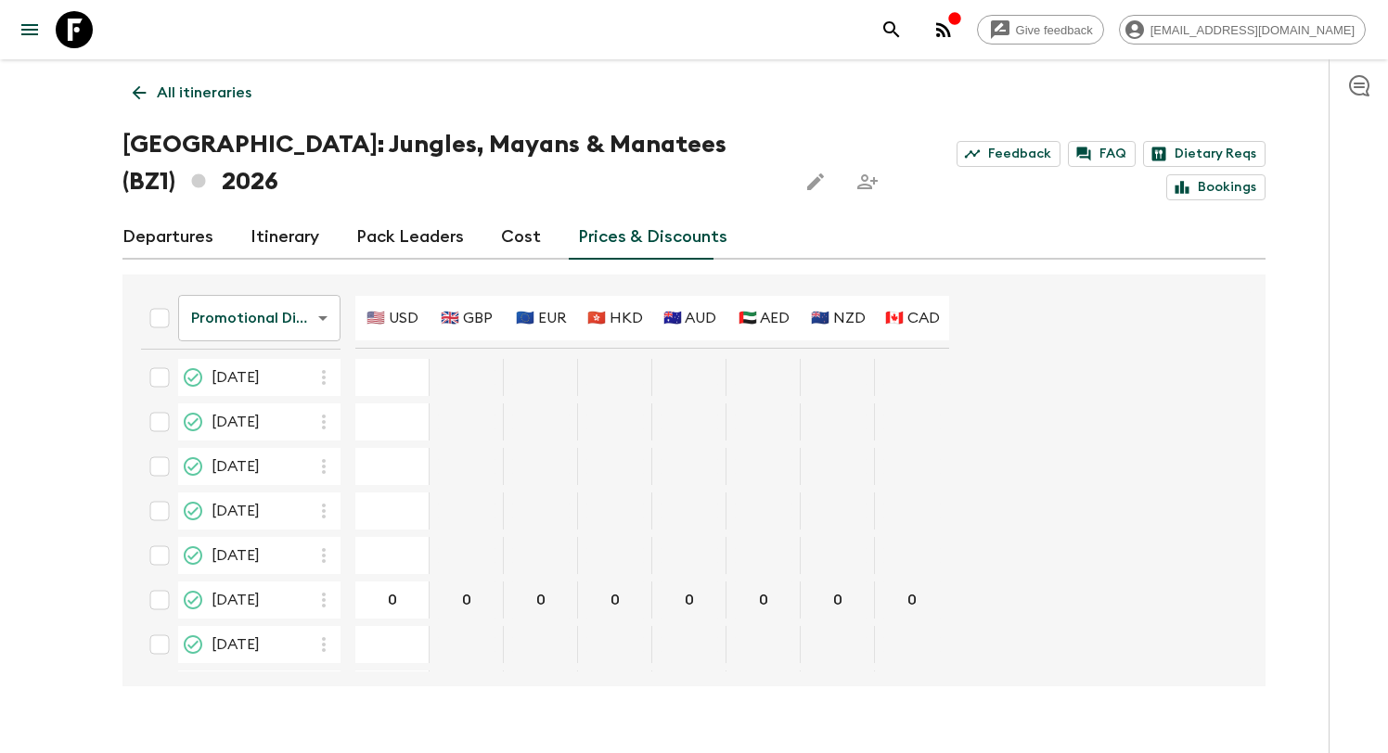
scroll to position [738, 0]
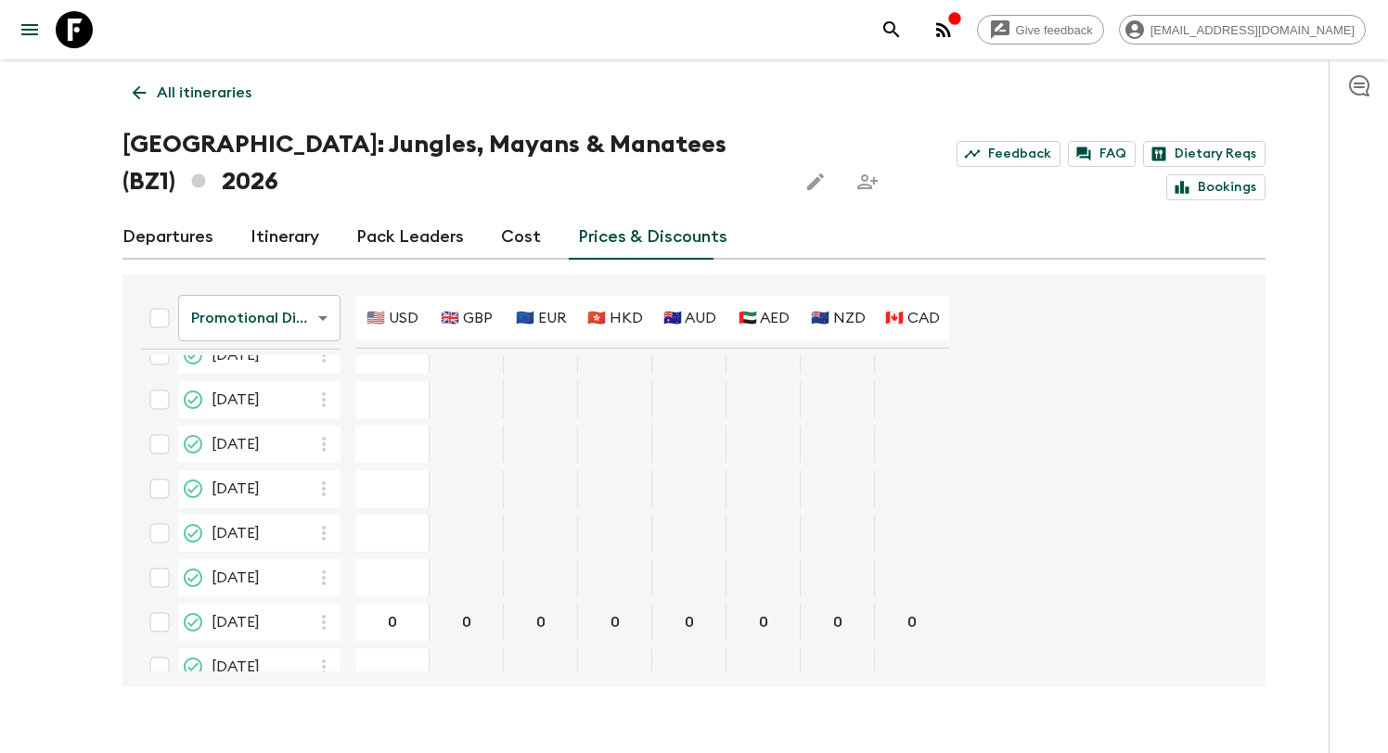
click at [305, 292] on body "Give feedback [EMAIL_ADDRESS][DOMAIN_NAME] All itineraries [GEOGRAPHIC_DATA]: J…" at bounding box center [694, 394] width 1388 height 789
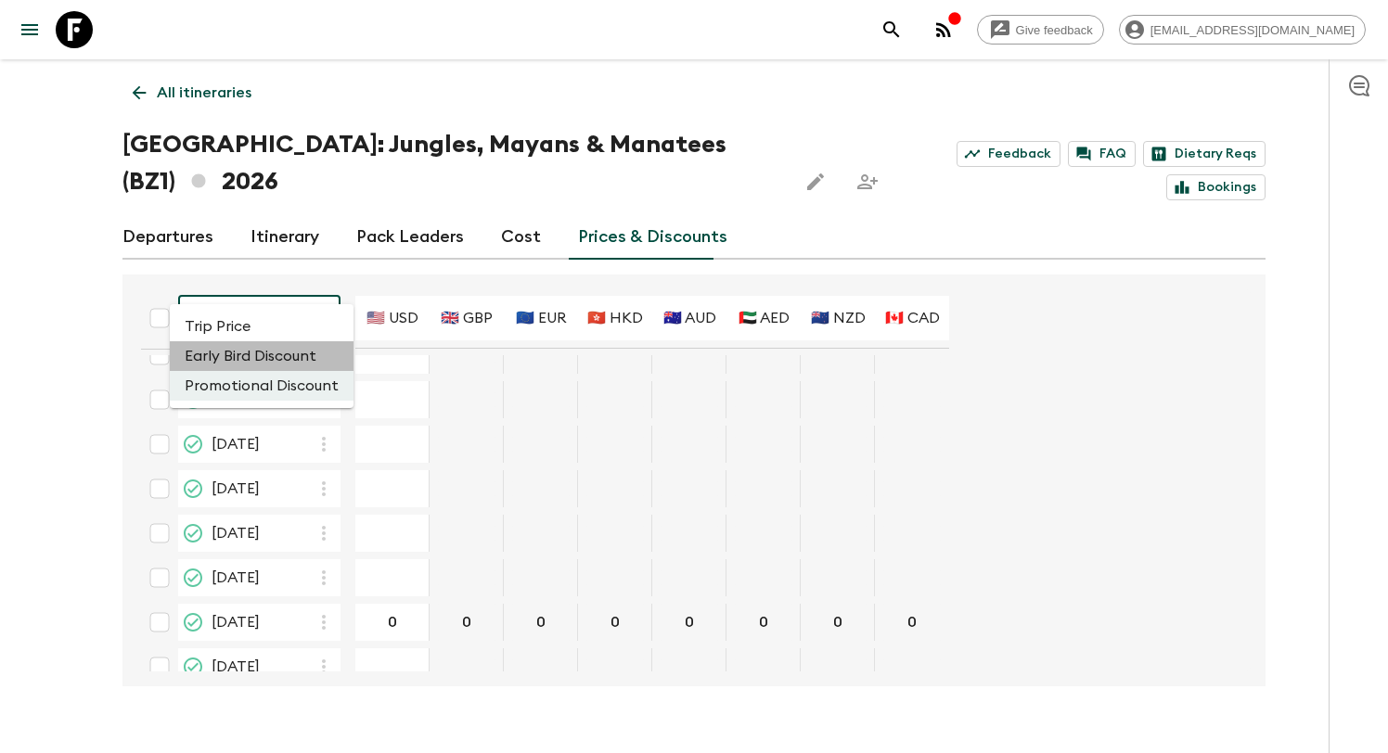
click at [275, 344] on li "Early Bird Discount" at bounding box center [262, 356] width 184 height 30
